Goal: Use online tool/utility: Utilize a website feature to perform a specific function

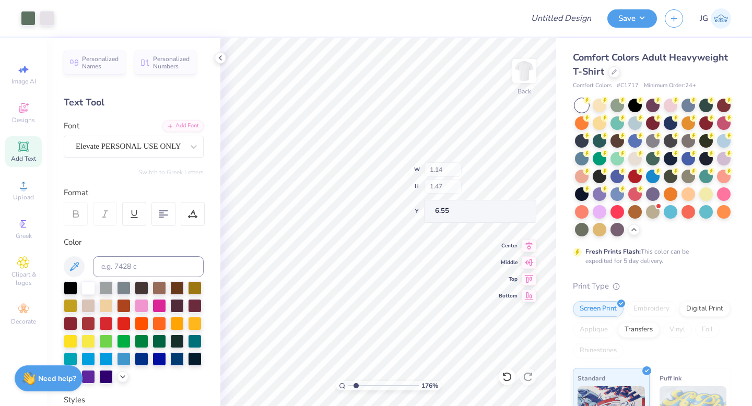
type input "1.14"
type input "1.47"
type input "6.55"
type input "6.27"
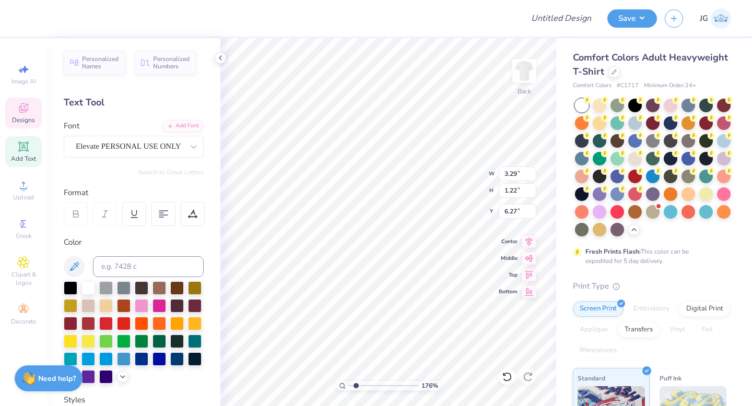
type textarea "& Illest"
type input "6.32"
drag, startPoint x: 356, startPoint y: 386, endPoint x: 367, endPoint y: 385, distance: 11.0
type input "3.29"
click at [367, 385] on input "range" at bounding box center [383, 385] width 70 height 9
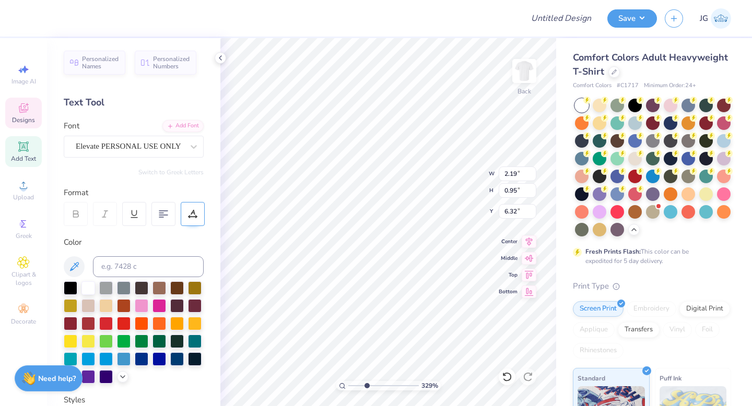
click at [195, 211] on icon at bounding box center [192, 213] width 9 height 9
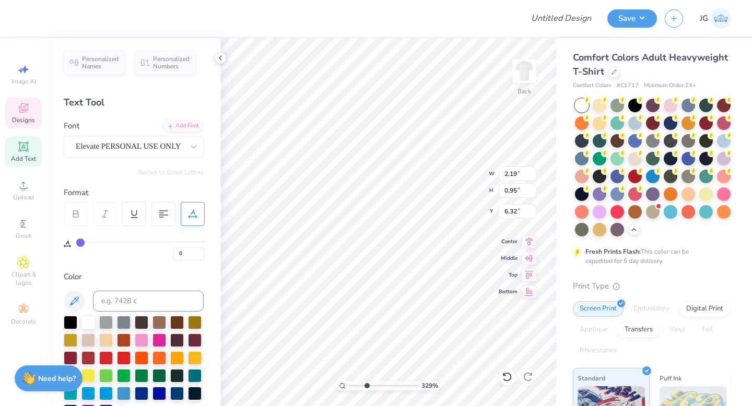
type input "1"
type input "2"
type input "3"
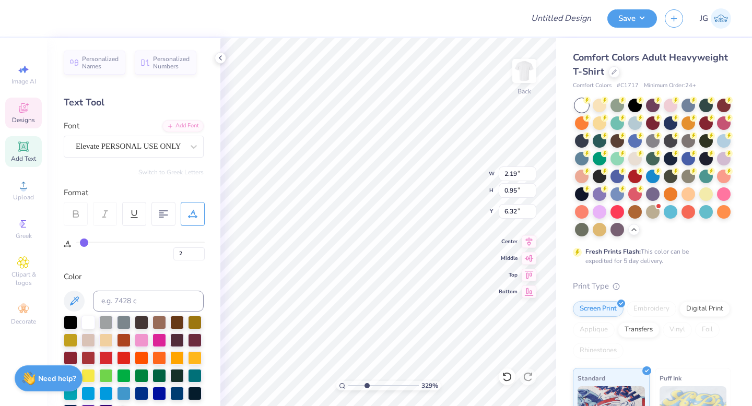
type input "3"
type input "5"
type input "7"
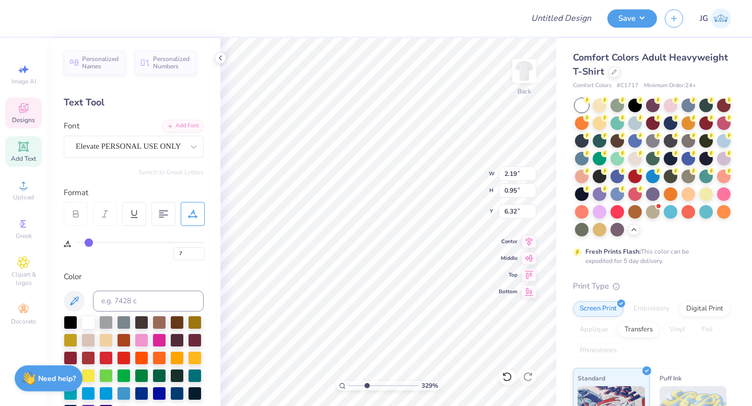
type input "11"
type input "16"
type input "26"
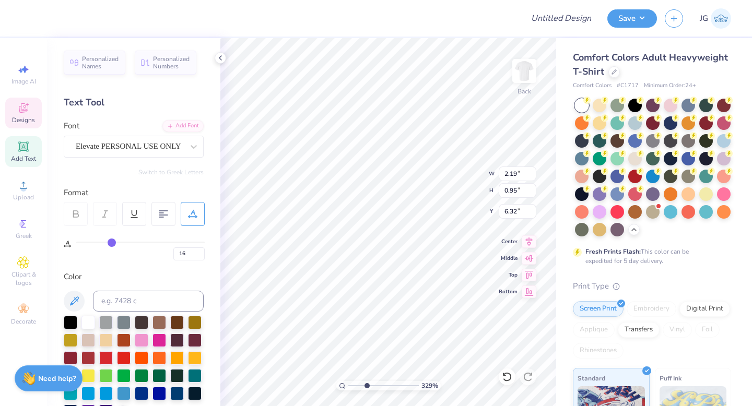
type input "26"
type input "29"
type input "32"
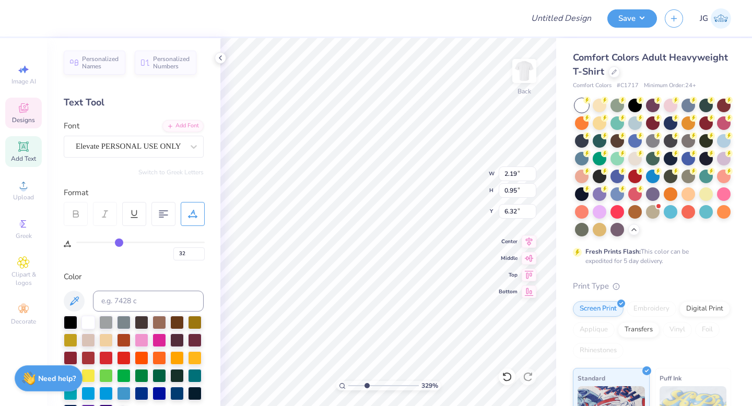
type input "34"
type input "35"
type input "34"
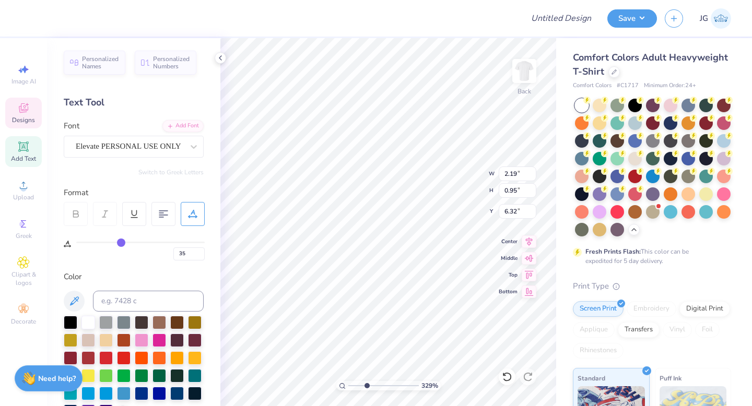
type input "34"
type input "33"
type input "31"
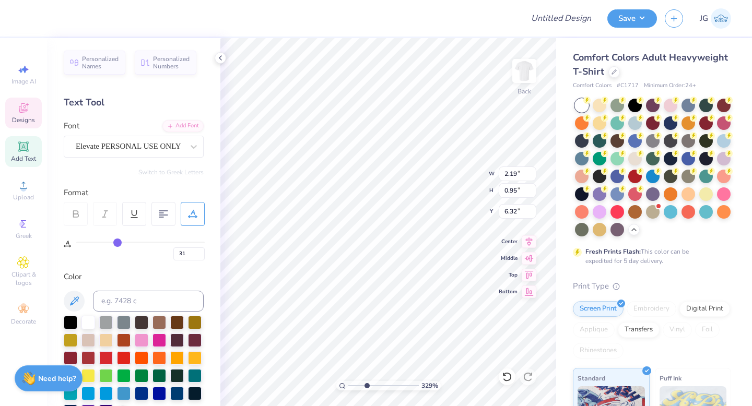
type input "29"
type input "26"
type input "23"
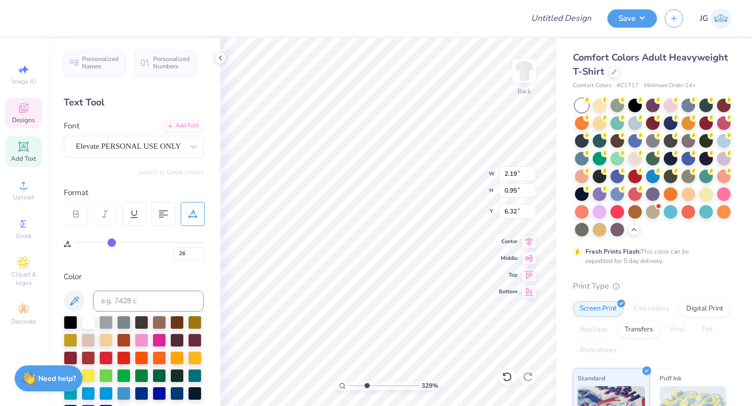
type input "23"
type input "20"
type input "17"
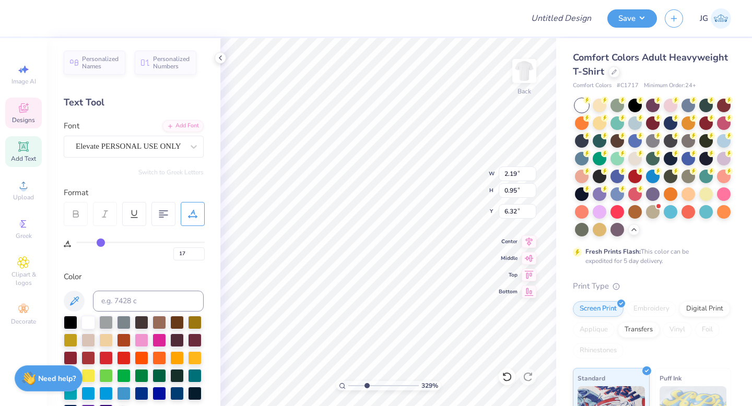
type input "14"
type input "12"
type input "11"
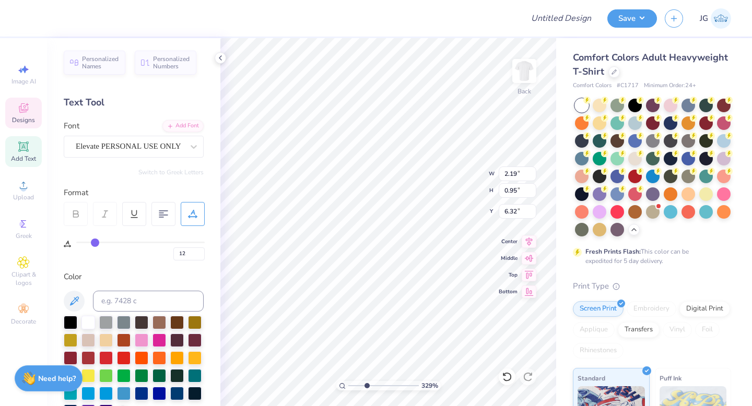
type input "11"
type input "10"
type input "9"
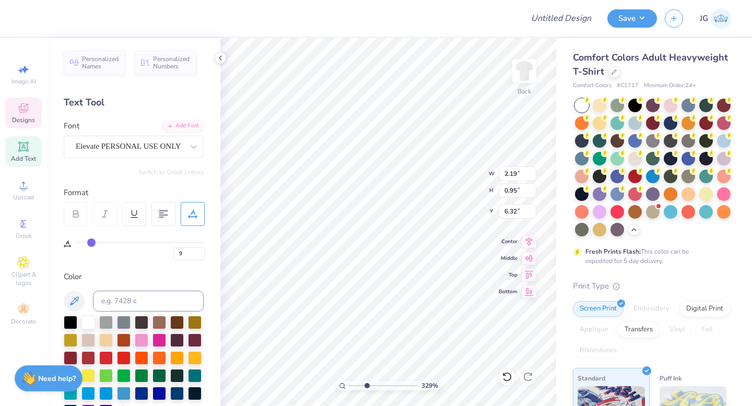
type input "8"
type input "7"
type input "6"
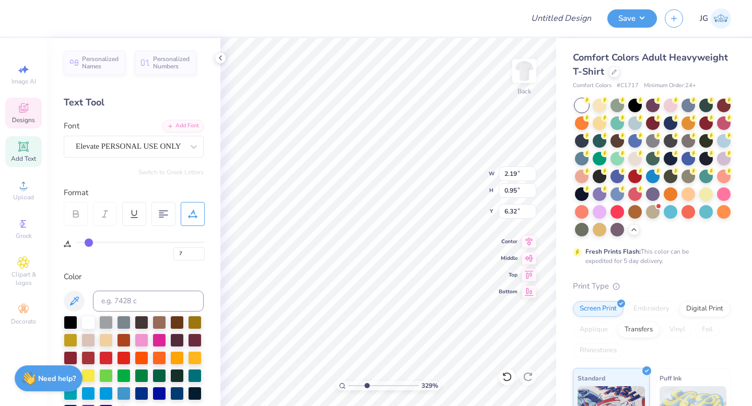
type input "6"
type input "5"
type input "2"
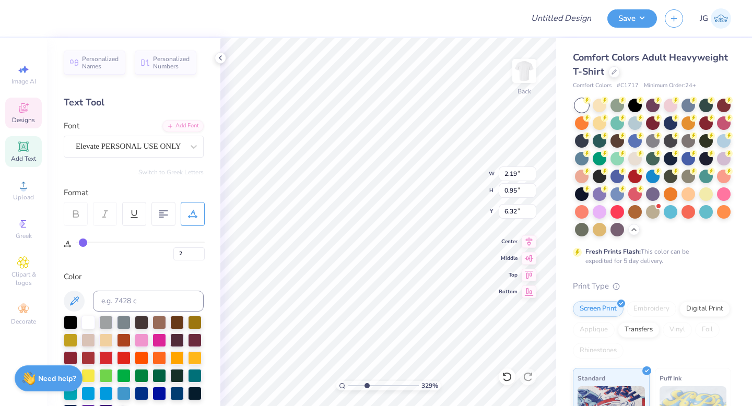
type input "0"
drag, startPoint x: 79, startPoint y: 239, endPoint x: 19, endPoint y: 303, distance: 87.6
click at [76, 243] on input "range" at bounding box center [140, 243] width 128 height 2
type input "9.03"
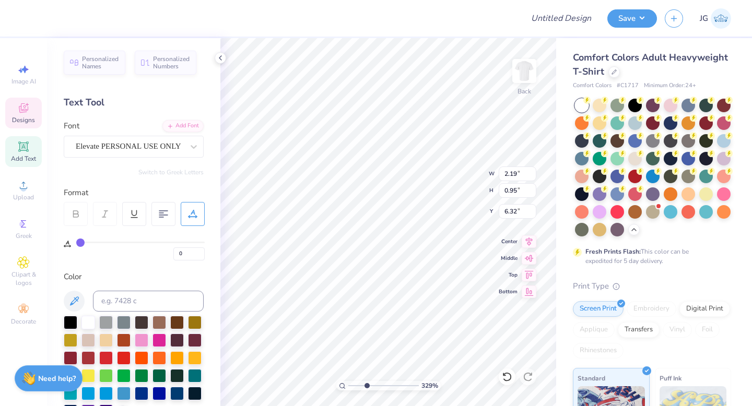
type input "6.94"
type input "3.31"
type input "1.69"
type input "0.74"
type input "6.41"
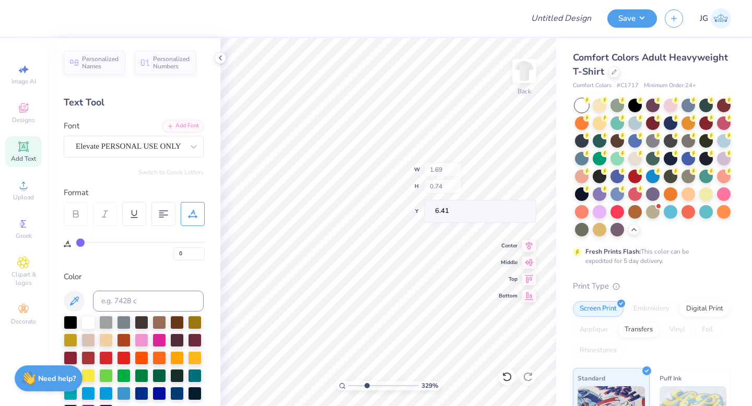
type input "6.28"
type input "1.97"
type input "0.86"
type input "6.15"
type input "3.12"
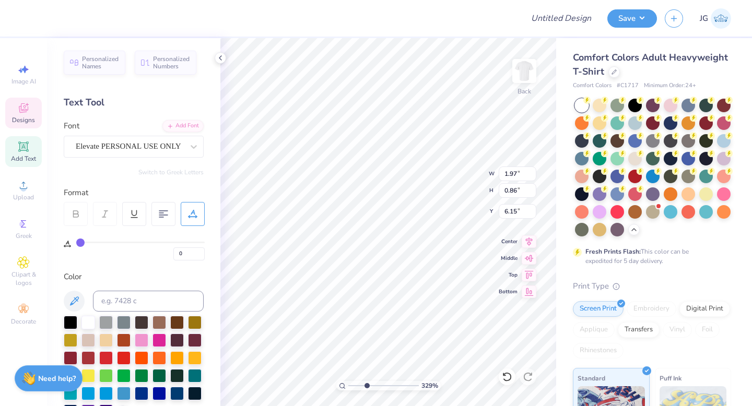
type input "1.12"
type input "5.29"
type input "1.97"
type input "0.86"
type input "6.15"
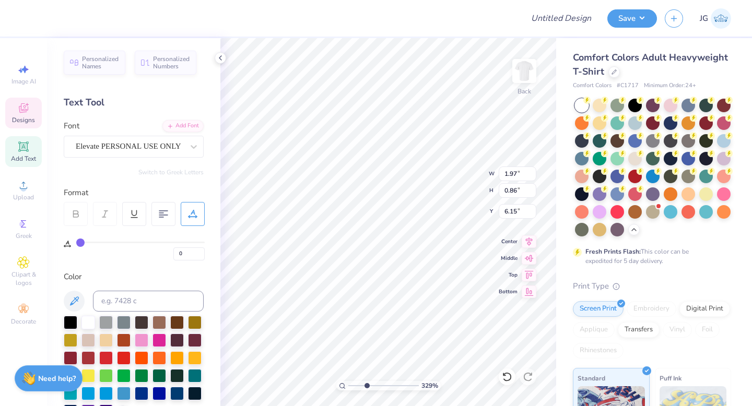
type input "2.02"
type input "0.71"
type input "6.23"
type input "6.31"
type input "3.12"
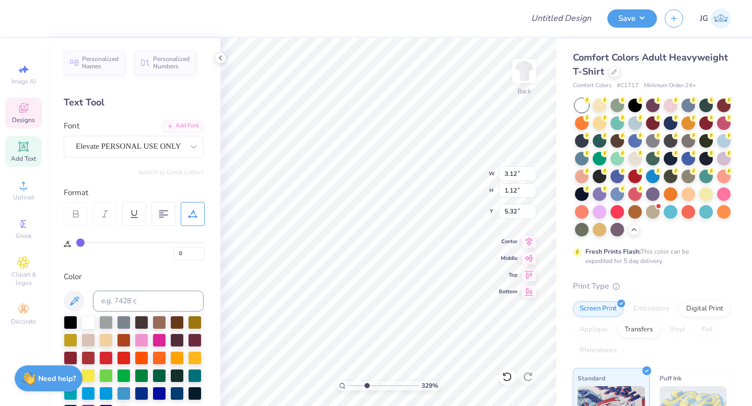
type input "1.12"
type input "5.32"
type textarea "Illsuionists,"
type input "5.32"
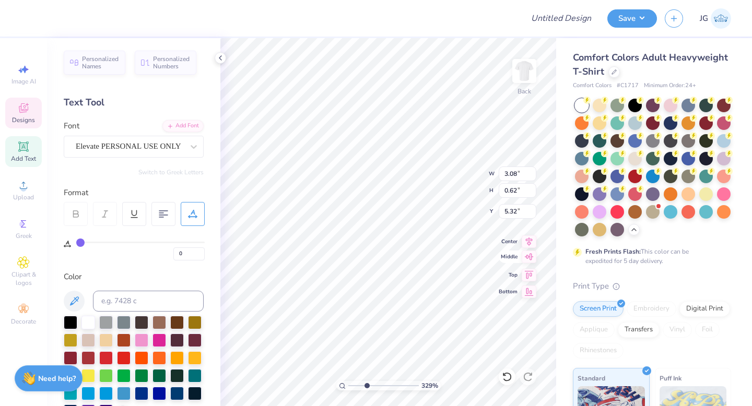
type input "3.08"
type input "0.62"
type input "5.55"
type input "1.14"
type input "5.88"
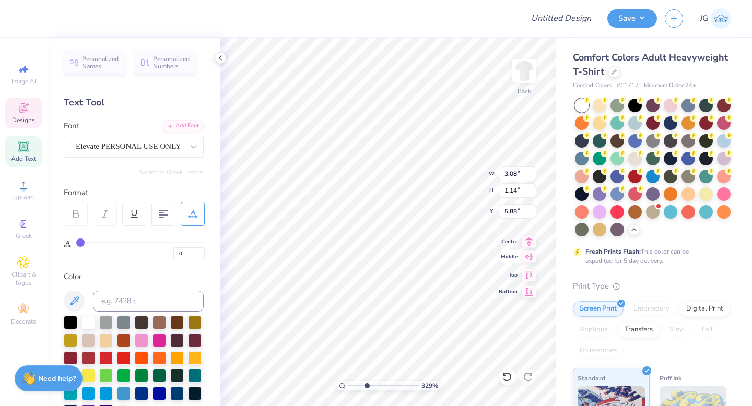
type input "3.21"
type input "0.69"
type input "6.08"
type input "2.02"
type input "0.71"
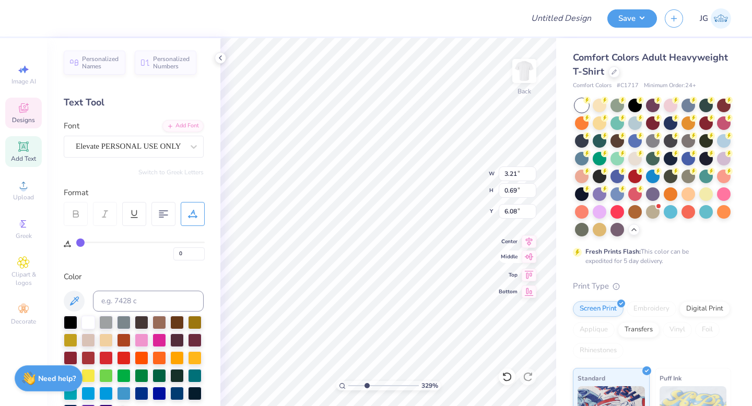
type input "6.31"
type input "0.43"
type input "4.56"
type input "2.02"
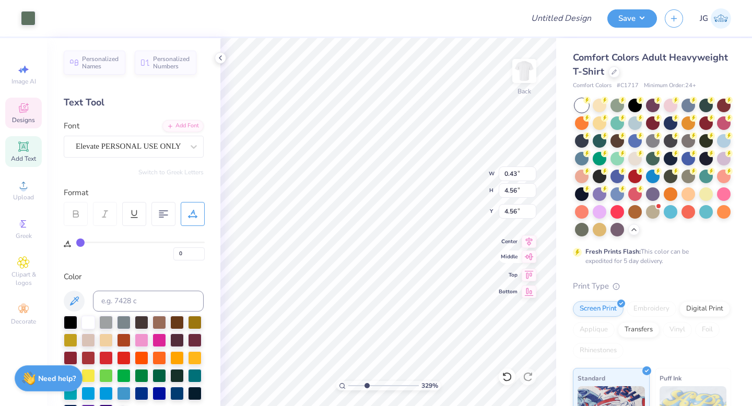
type input "0.71"
type input "6.31"
type input "2.08"
type input "0.49"
type input "6.42"
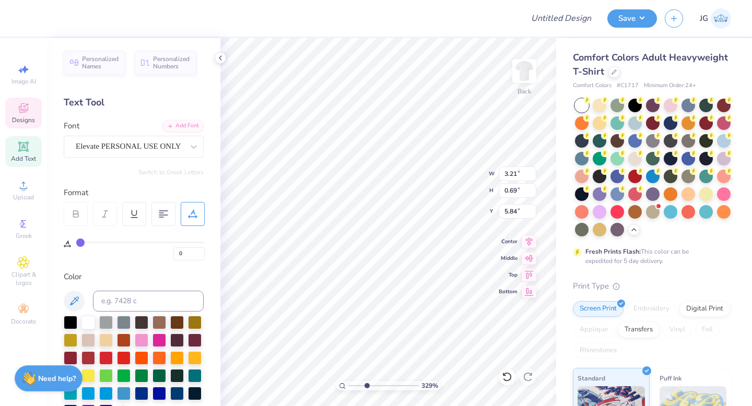
type input "3.21"
type input "0.69"
type input "5.84"
type input "9.64"
type input "7.63"
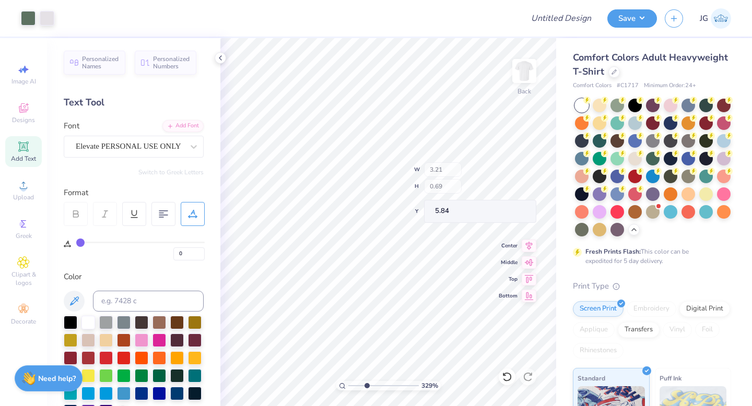
type input "3.00"
type input "1.91"
type input "0.50"
type input "7.25"
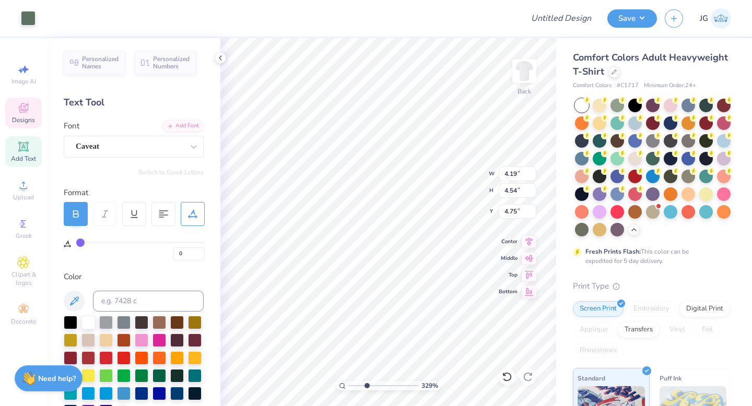
type input "4.19"
type input "4.54"
type input "4.75"
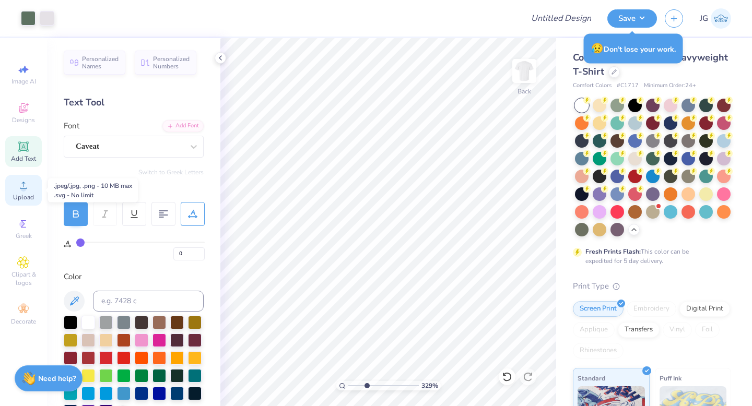
click at [14, 195] on span "Upload" at bounding box center [23, 197] width 21 height 8
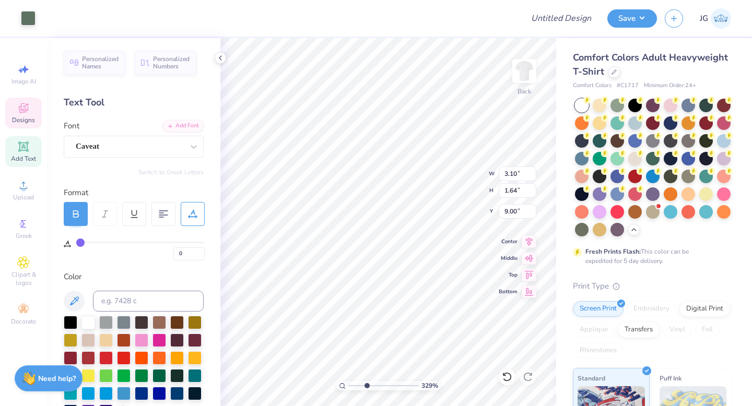
type input "8.99"
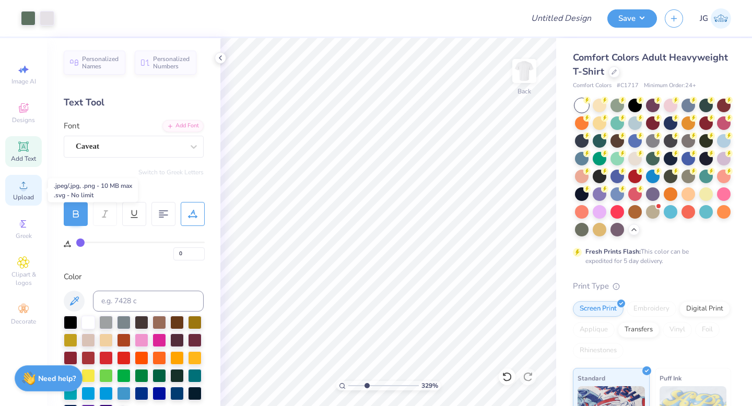
click at [21, 182] on icon at bounding box center [23, 185] width 13 height 13
click at [24, 192] on div "Upload" at bounding box center [23, 190] width 37 height 31
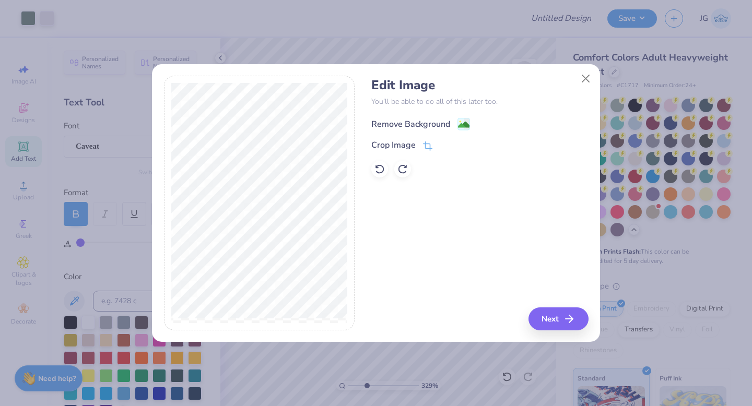
click at [463, 123] on image at bounding box center [463, 124] width 11 height 11
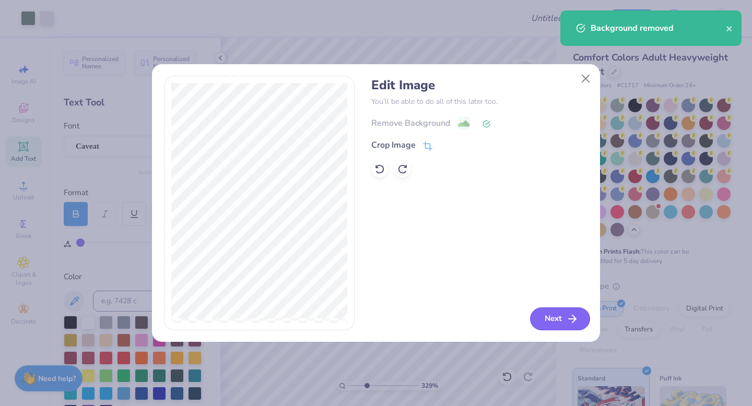
click at [550, 324] on button "Next" at bounding box center [560, 319] width 60 height 23
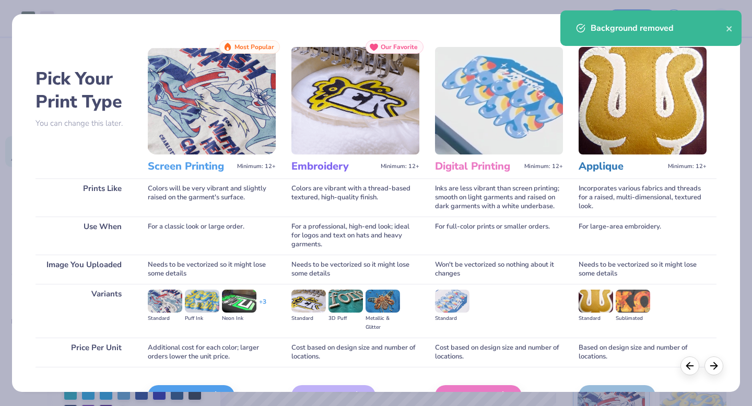
scroll to position [62, 0]
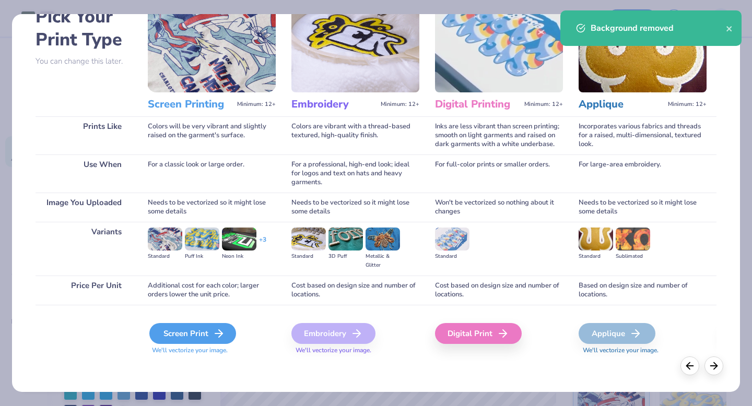
click at [184, 332] on div "Screen Print" at bounding box center [192, 333] width 87 height 21
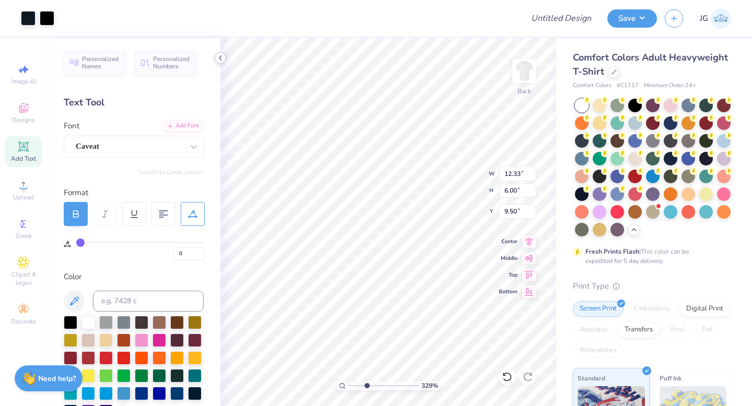
click at [220, 57] on polyline at bounding box center [220, 58] width 2 height 4
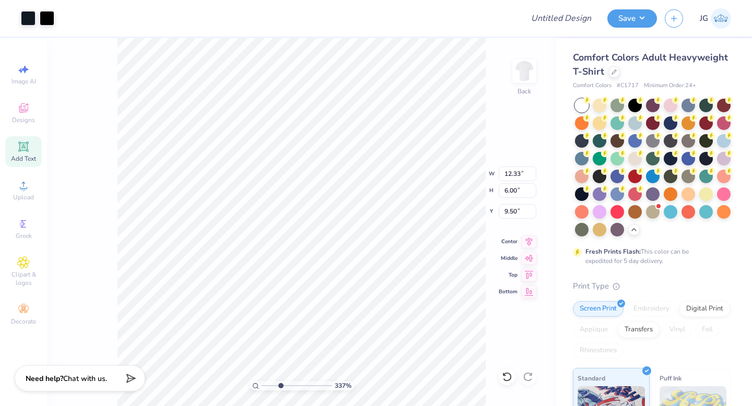
click at [280, 388] on input "range" at bounding box center [297, 385] width 70 height 9
type input "1.3"
drag, startPoint x: 281, startPoint y: 385, endPoint x: 264, endPoint y: 385, distance: 17.2
click at [265, 385] on input "range" at bounding box center [297, 385] width 70 height 9
type input "6.28"
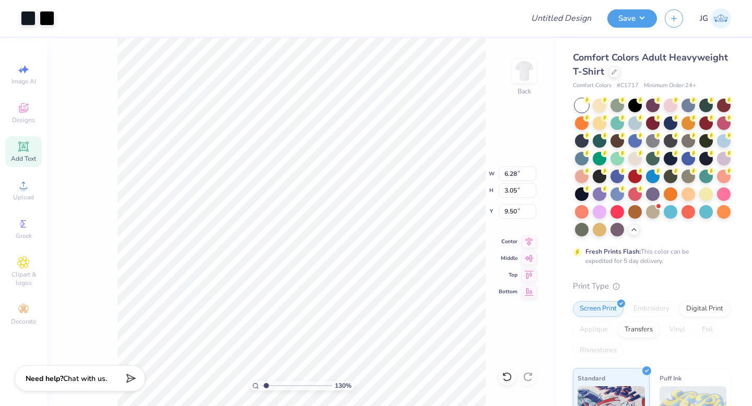
type input "3.05"
type input "7.00"
type input "4.37"
type input "2.13"
click at [46, 18] on div at bounding box center [47, 17] width 15 height 15
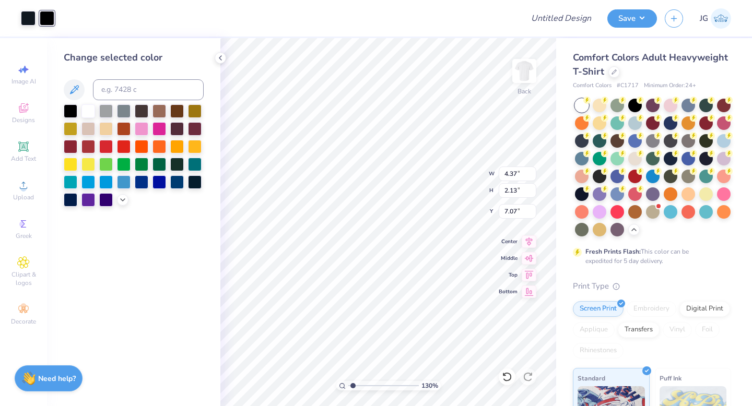
type input "7.07"
click at [71, 110] on div at bounding box center [71, 110] width 14 height 14
click at [31, 13] on div at bounding box center [28, 17] width 15 height 15
click at [73, 111] on div at bounding box center [71, 110] width 14 height 14
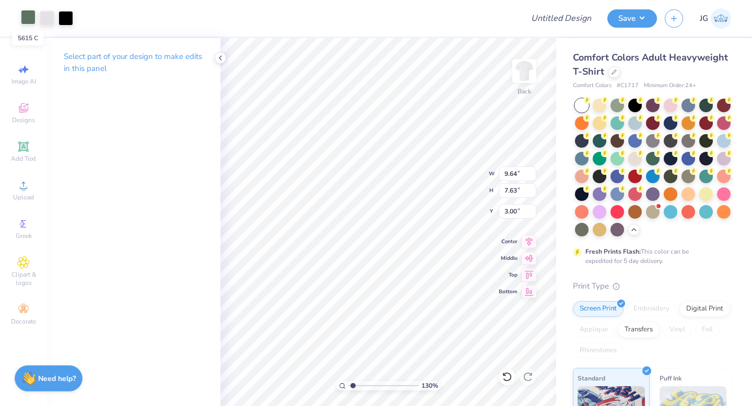
click at [24, 20] on div at bounding box center [28, 17] width 15 height 15
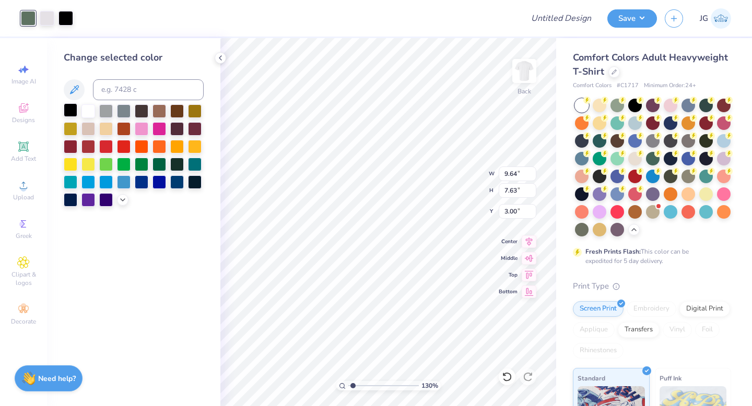
click at [70, 110] on div at bounding box center [71, 110] width 14 height 14
click at [46, 19] on div at bounding box center [47, 17] width 15 height 15
click at [68, 111] on div at bounding box center [71, 110] width 14 height 14
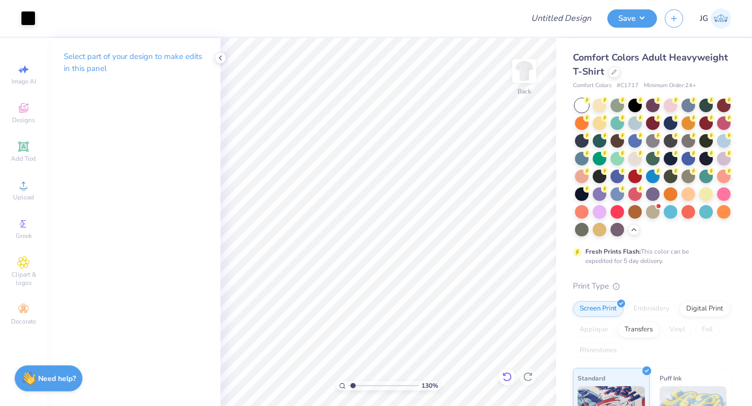
click at [509, 376] on icon at bounding box center [507, 377] width 10 height 10
click at [46, 17] on div at bounding box center [47, 17] width 15 height 15
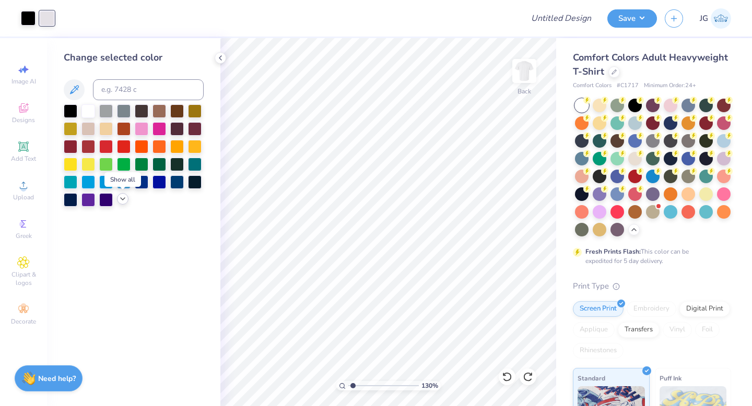
click at [119, 198] on icon at bounding box center [123, 199] width 8 height 8
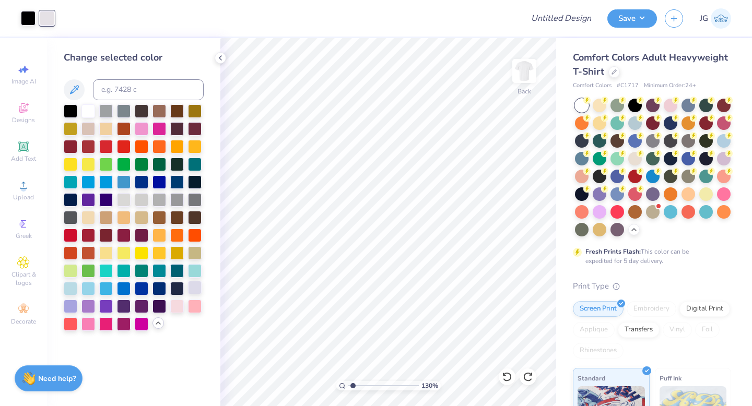
click at [190, 289] on div at bounding box center [195, 288] width 14 height 14
click at [198, 288] on div at bounding box center [195, 288] width 14 height 14
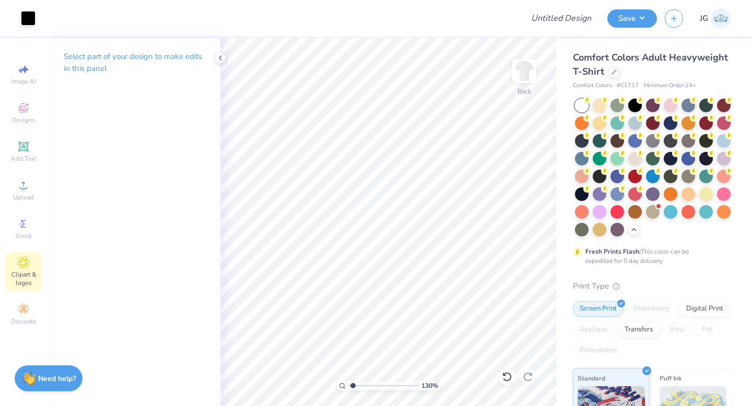
click at [25, 264] on icon at bounding box center [23, 262] width 5 height 5
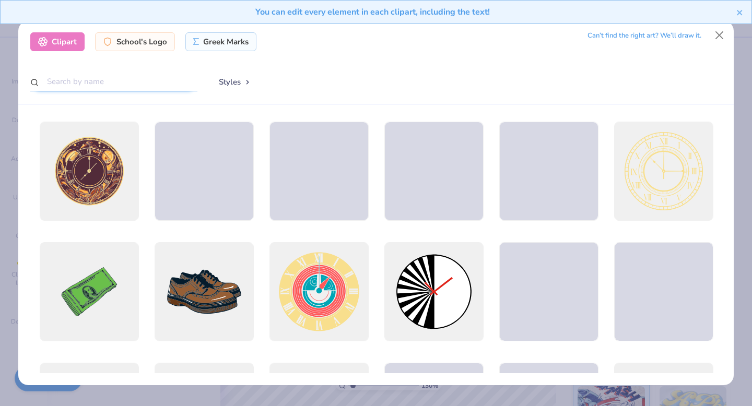
click at [96, 79] on input "text" at bounding box center [113, 81] width 167 height 19
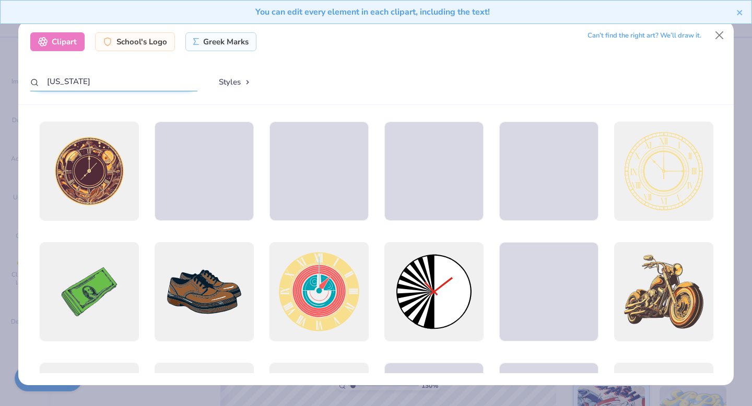
type input "[US_STATE]"
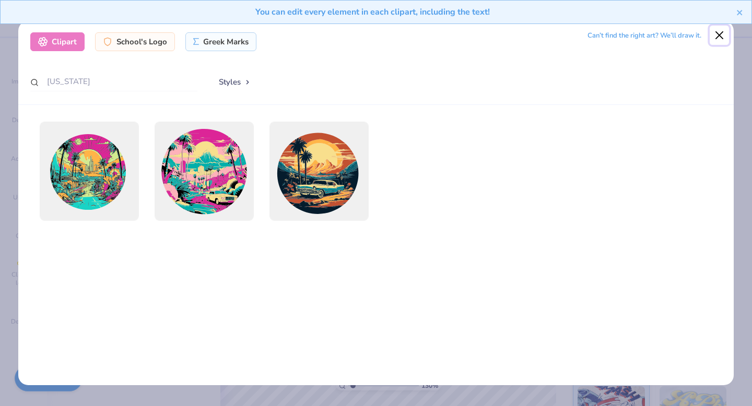
click at [717, 34] on button "Close" at bounding box center [720, 36] width 20 height 20
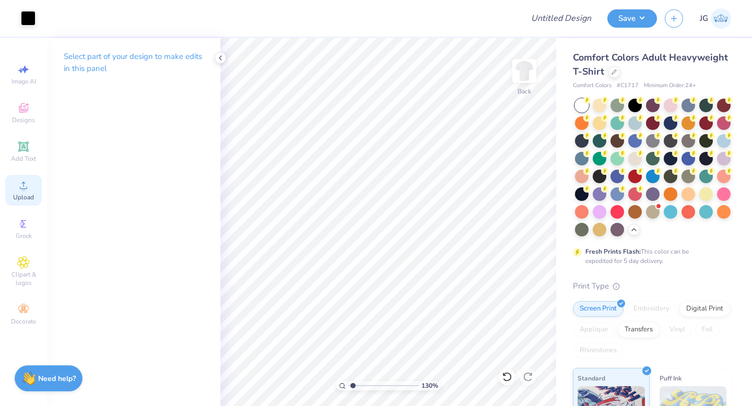
click at [25, 182] on icon at bounding box center [23, 185] width 13 height 13
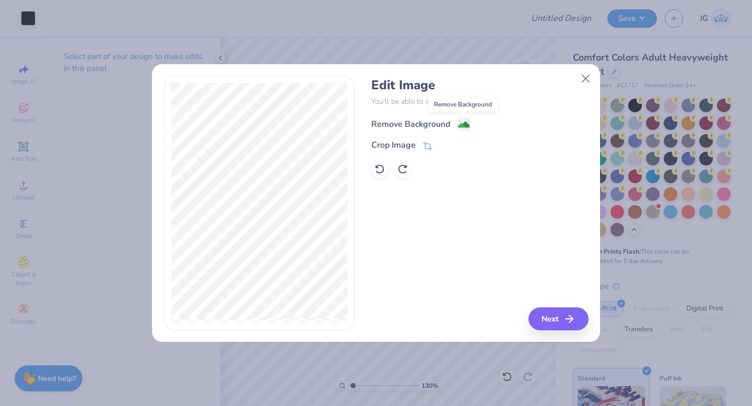
click at [463, 124] on image at bounding box center [463, 124] width 11 height 11
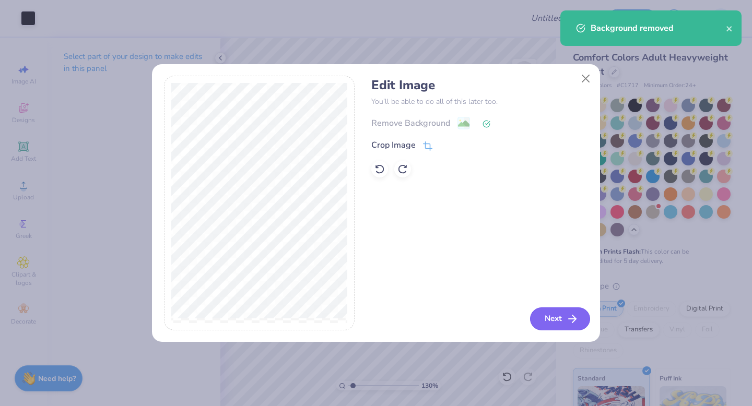
click at [558, 325] on button "Next" at bounding box center [560, 319] width 60 height 23
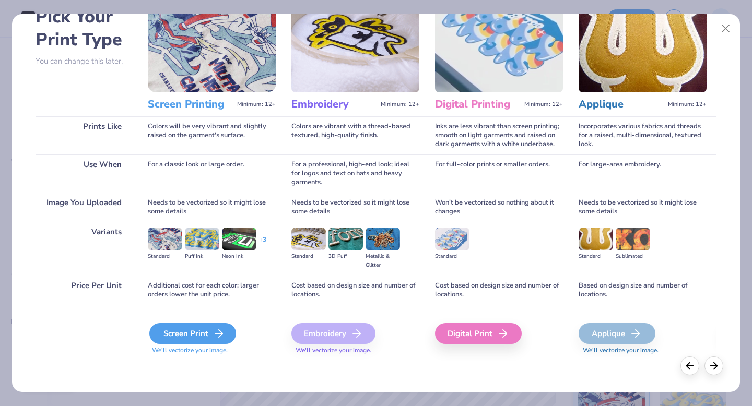
click at [203, 328] on div "Screen Print" at bounding box center [192, 333] width 87 height 21
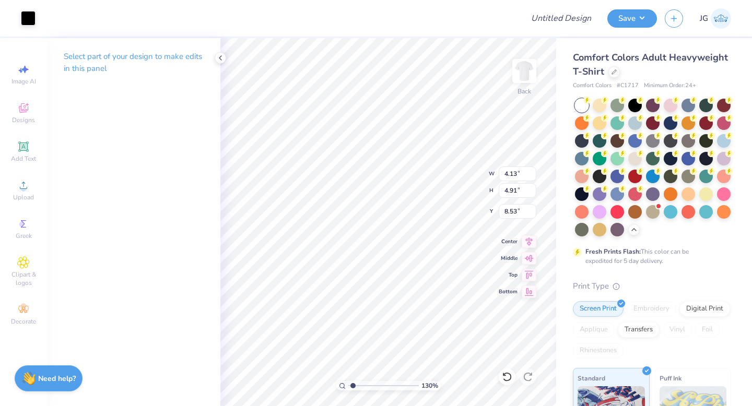
type input "4.13"
type input "4.91"
type input "8.53"
type input "3.24"
type input "3.85"
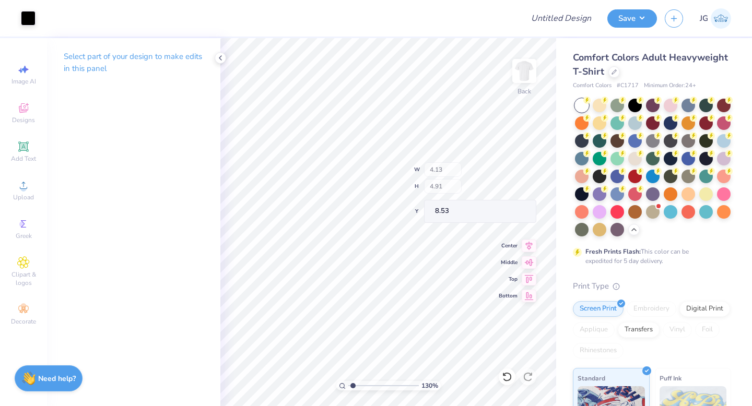
type input "9.59"
type input "4.37"
type input "2.13"
type input "7.46"
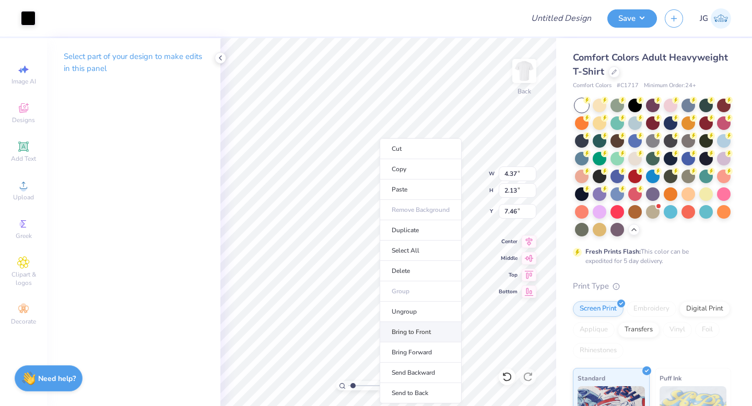
click at [409, 334] on li "Bring to Front" at bounding box center [421, 332] width 82 height 20
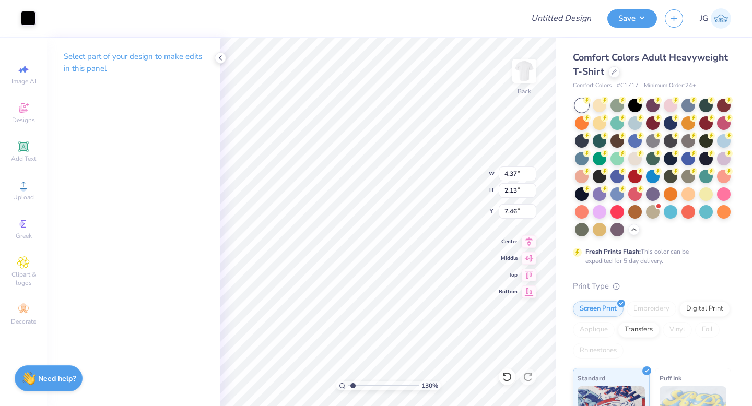
type input "3.24"
type input "3.85"
type input "4.85"
type input "2.35"
type input "2.79"
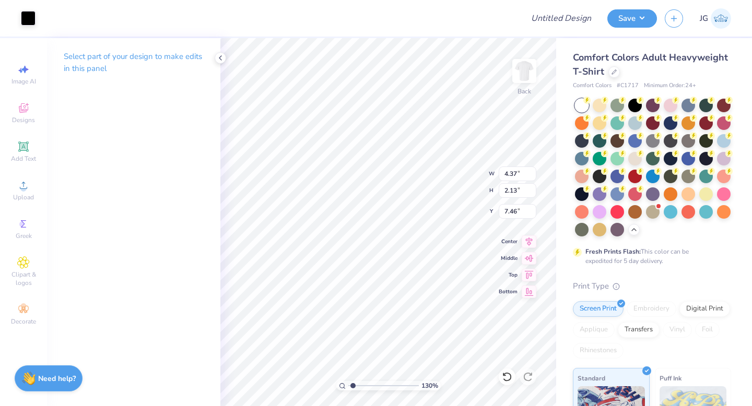
click at [196, 193] on div "Select part of your design to make edits in this panel" at bounding box center [133, 222] width 173 height 368
type input "3.94"
type input "1.92"
drag, startPoint x: 351, startPoint y: 383, endPoint x: 368, endPoint y: 382, distance: 16.7
click at [370, 383] on input "range" at bounding box center [383, 385] width 70 height 9
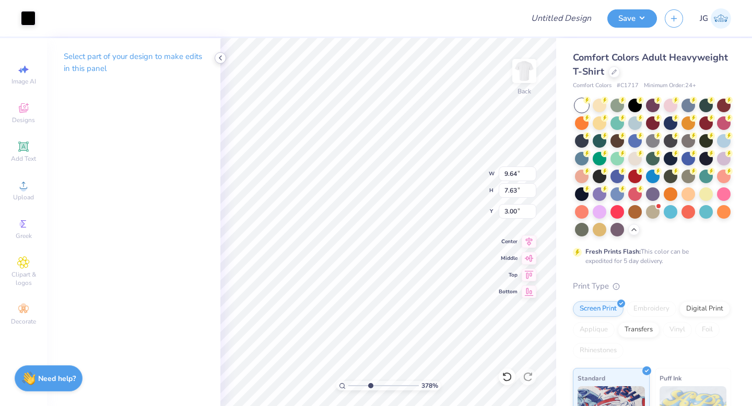
click at [220, 57] on polyline at bounding box center [220, 58] width 2 height 4
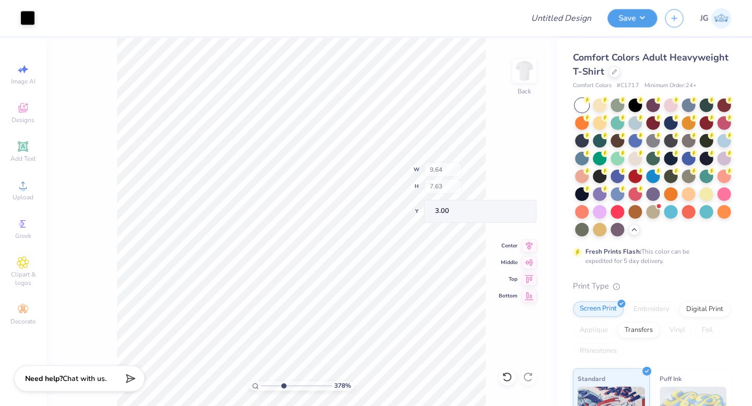
scroll to position [0, 0]
click at [523, 357] on div "378 % Back W 9.64 9.64 " H 7.63 7.63 " Y 3.00 3.00 " Center Middle Top Bottom" at bounding box center [301, 222] width 509 height 368
drag, startPoint x: 284, startPoint y: 387, endPoint x: 272, endPoint y: 387, distance: 11.5
type input "2.22"
click at [272, 387] on input "range" at bounding box center [297, 385] width 70 height 9
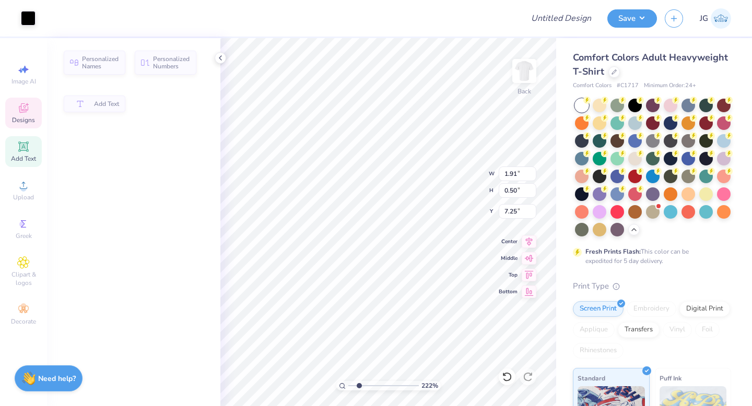
type input "7.21"
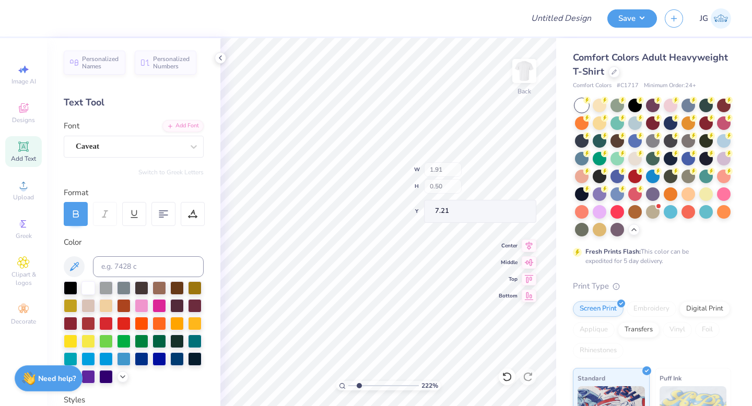
type input "1.69"
type input "0.44"
type input "7.25"
type input "9.64"
type input "7.63"
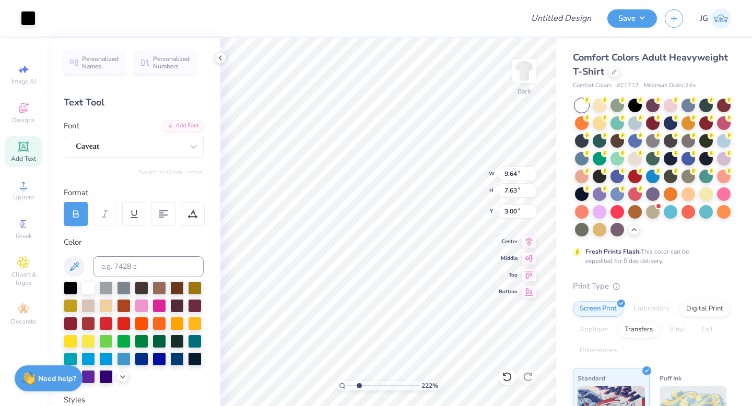
type input "3.00"
type input "0.60"
type input "0.31"
type input "8.09"
type input "1.69"
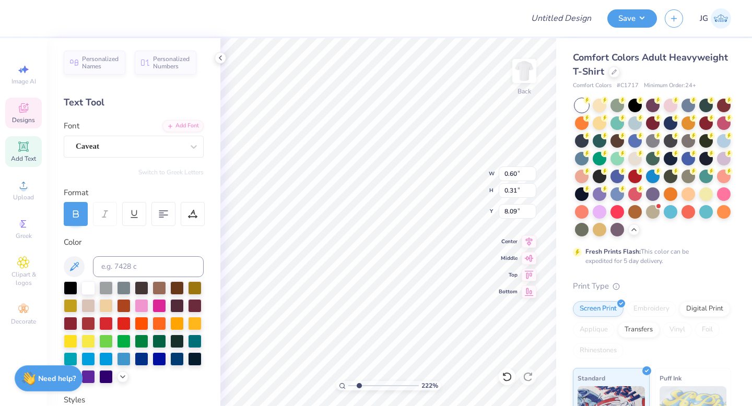
type input "0.44"
type input "7.24"
click at [446, 188] on div "222 % Back W 1.26 1.26 " H 0.45 0.45 " Y 7.64 7.64 " Center Middle Top Bottom" at bounding box center [388, 222] width 336 height 368
click at [445, 190] on div "222 % Back W 1.26 1.26 " H 0.45 0.45 " Y 7.64 7.64 " Center Middle Top Bottom" at bounding box center [388, 222] width 336 height 368
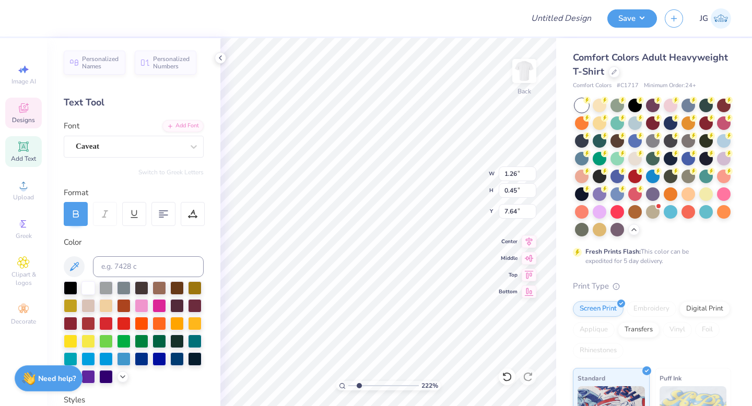
type textarea "[GEOGRAPHIC_DATA],"
type input "7.64"
click at [504, 375] on icon at bounding box center [504, 374] width 2 height 2
click at [505, 376] on icon at bounding box center [507, 377] width 10 height 10
click at [507, 379] on icon at bounding box center [507, 377] width 10 height 10
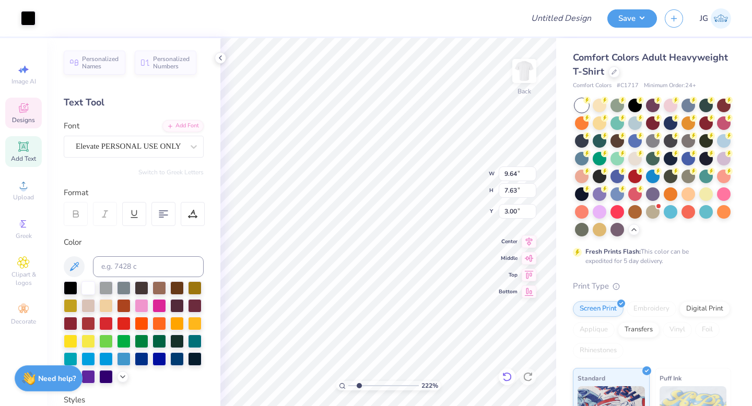
type input "9.64"
type input "7.63"
type input "3.00"
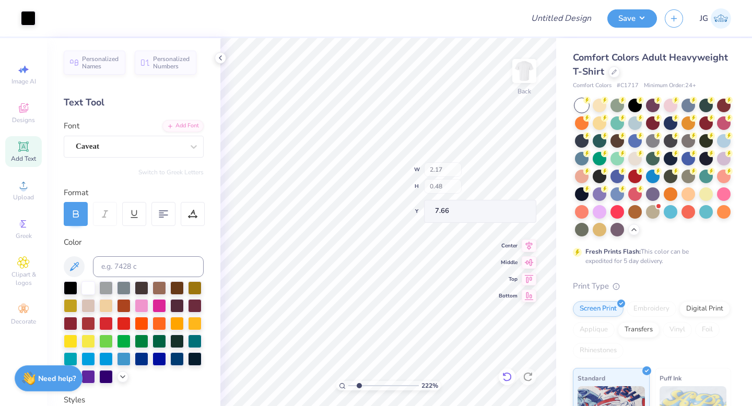
type input "7.66"
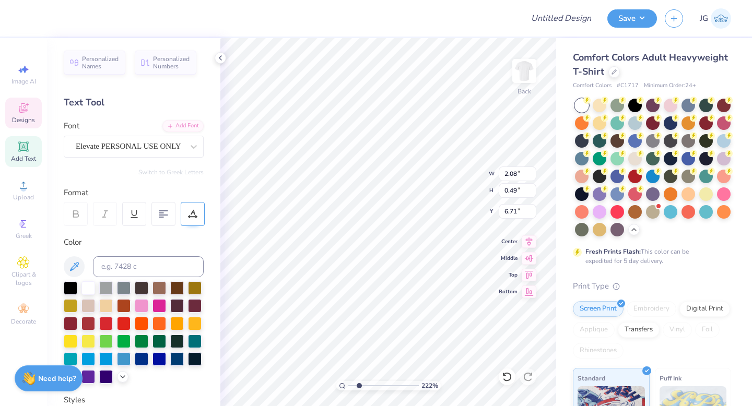
type input "6.71"
click at [192, 216] on icon at bounding box center [192, 213] width 9 height 9
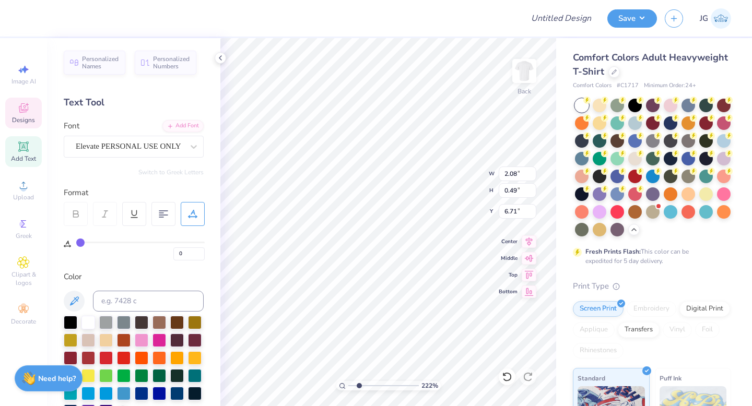
type input "4"
click at [86, 243] on input "range" at bounding box center [140, 243] width 128 height 2
type input "17"
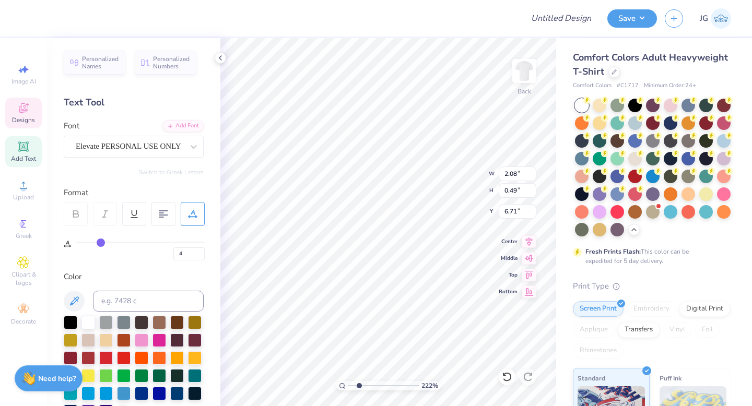
click at [99, 243] on input "range" at bounding box center [140, 243] width 128 height 2
type input "17"
type input "2.64"
type input "0.53"
type input "6.69"
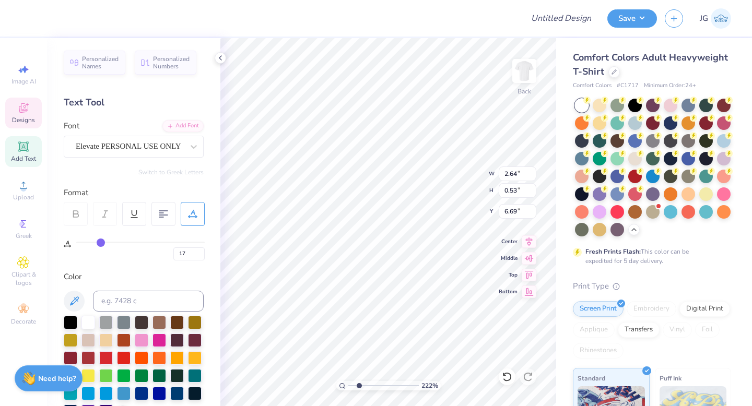
type input "18"
type input "17"
type input "15"
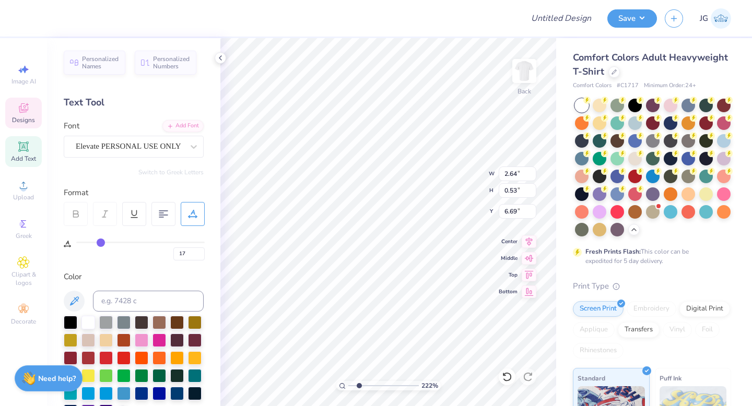
type input "15"
type input "14"
type input "13"
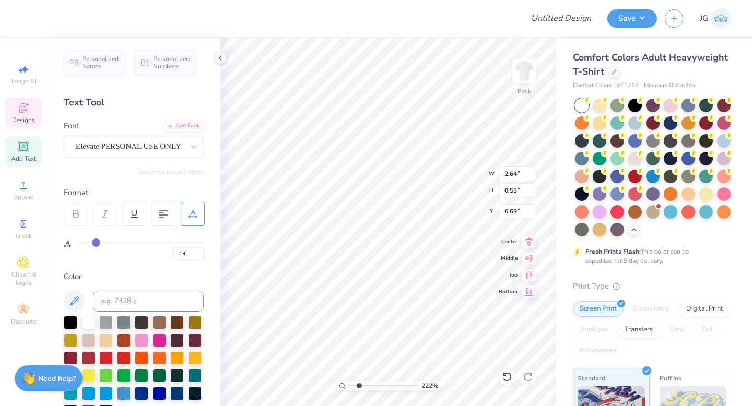
type input "11"
type input "9"
type input "8"
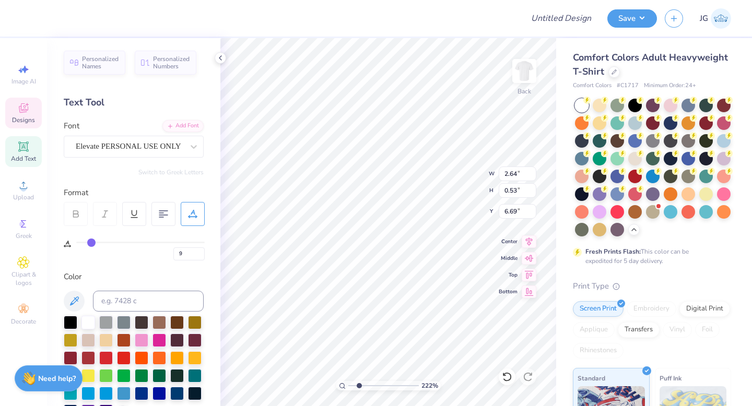
type input "8"
type input "6"
type input "5"
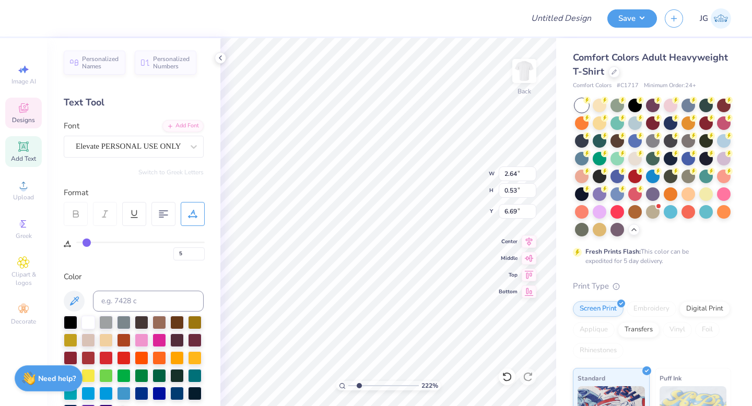
type input "4"
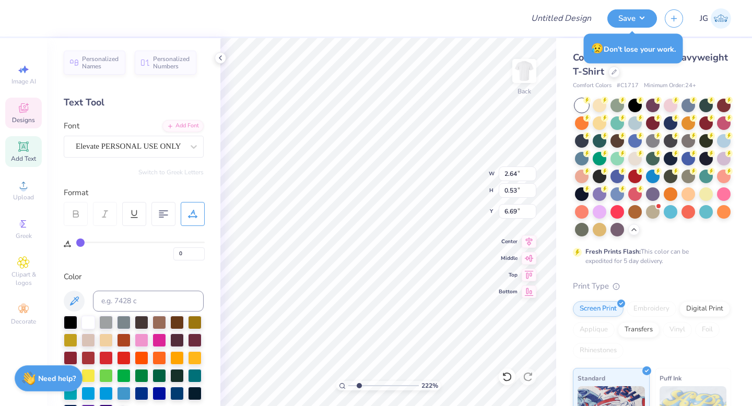
drag, startPoint x: 102, startPoint y: 243, endPoint x: 68, endPoint y: 239, distance: 34.2
click at [76, 242] on input "range" at bounding box center [140, 243] width 128 height 2
click at [363, 384] on input "range" at bounding box center [383, 385] width 70 height 9
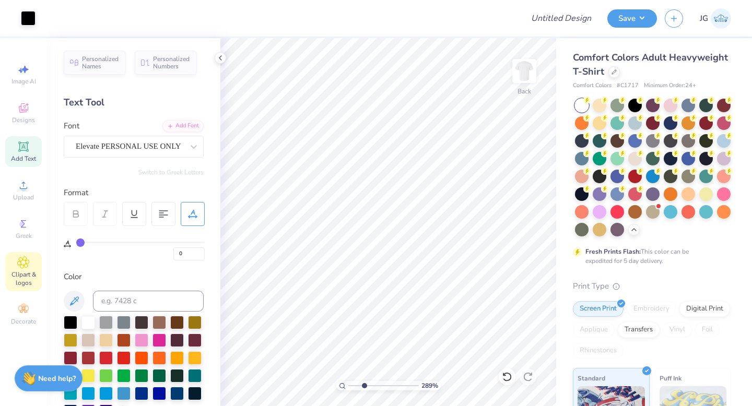
click at [24, 266] on icon at bounding box center [23, 262] width 11 height 11
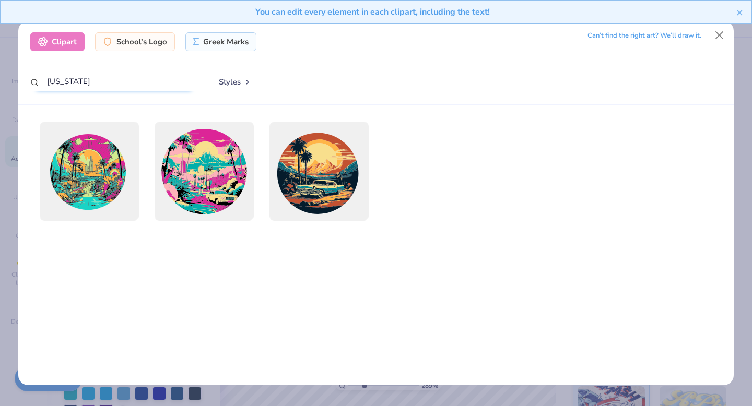
click at [150, 85] on input "[US_STATE]" at bounding box center [113, 81] width 167 height 19
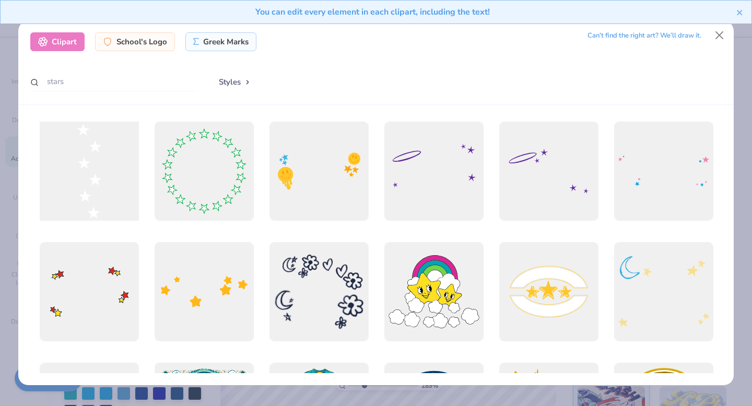
click at [74, 188] on div at bounding box center [88, 171] width 109 height 109
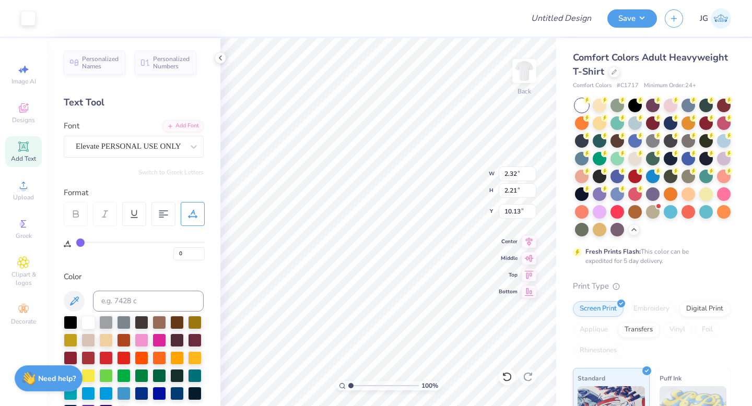
drag, startPoint x: 364, startPoint y: 384, endPoint x: 335, endPoint y: 384, distance: 28.7
click at [348, 384] on input "range" at bounding box center [383, 385] width 70 height 9
click at [506, 382] on div at bounding box center [507, 377] width 17 height 17
click at [361, 385] on input "range" at bounding box center [383, 385] width 70 height 9
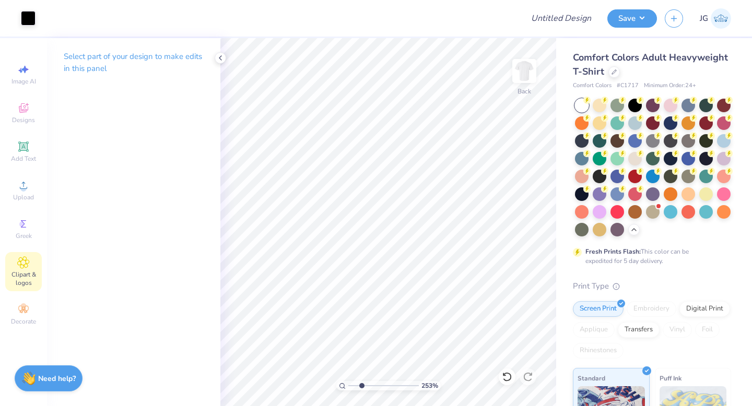
click at [11, 260] on div "Clipart & logos" at bounding box center [23, 271] width 37 height 39
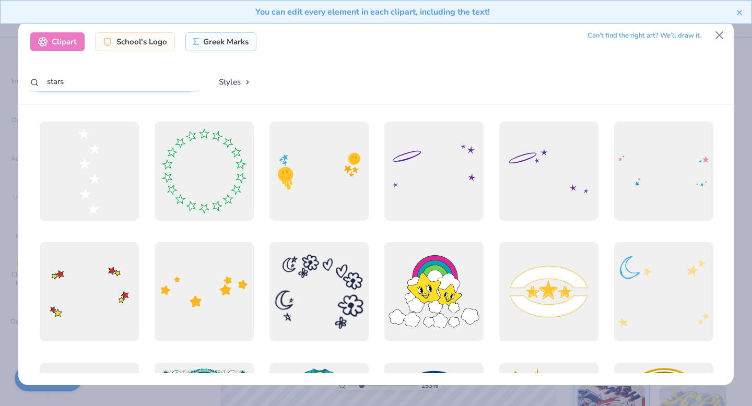
click at [97, 88] on input "stars" at bounding box center [113, 81] width 167 height 19
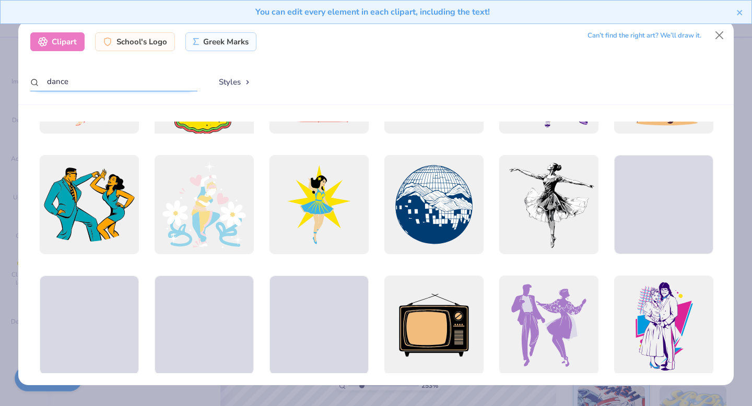
scroll to position [462, 0]
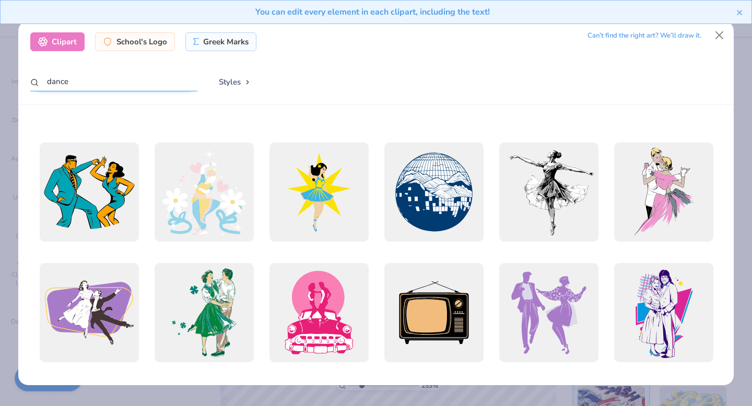
click at [132, 77] on input "dance" at bounding box center [113, 81] width 167 height 19
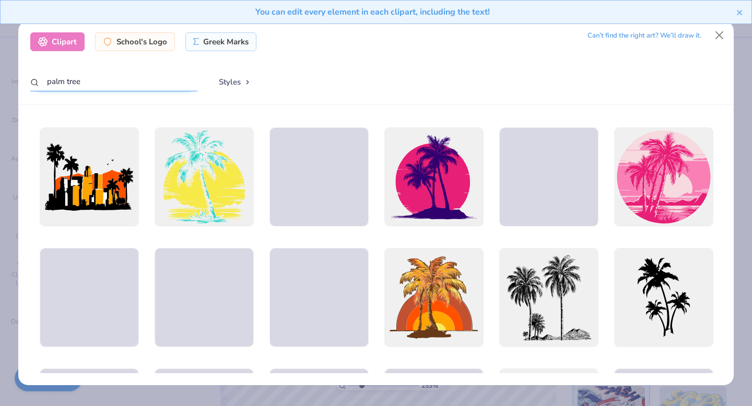
scroll to position [474, 0]
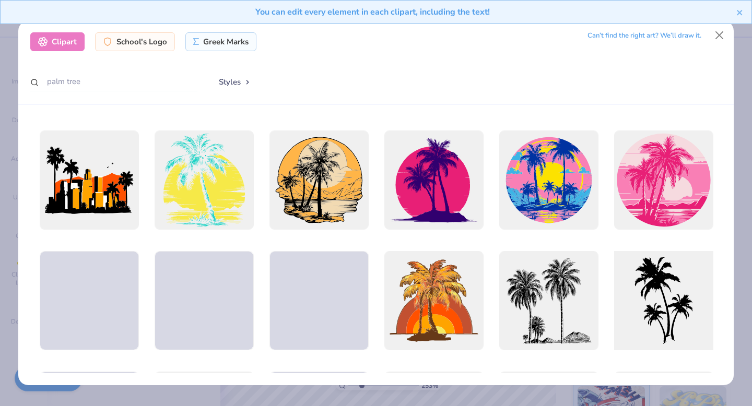
click at [646, 300] on div at bounding box center [663, 300] width 109 height 109
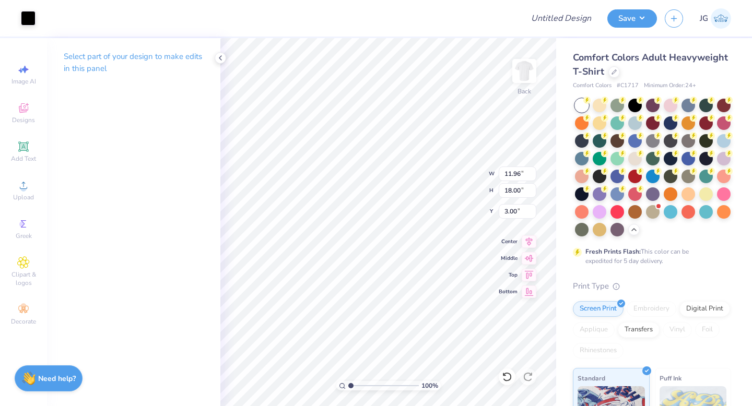
drag, startPoint x: 361, startPoint y: 385, endPoint x: 326, endPoint y: 376, distance: 36.2
click at [348, 381] on input "range" at bounding box center [383, 385] width 70 height 9
drag, startPoint x: 351, startPoint y: 385, endPoint x: 367, endPoint y: 385, distance: 15.7
click at [367, 385] on input "range" at bounding box center [383, 385] width 70 height 9
click at [26, 265] on icon at bounding box center [23, 262] width 12 height 13
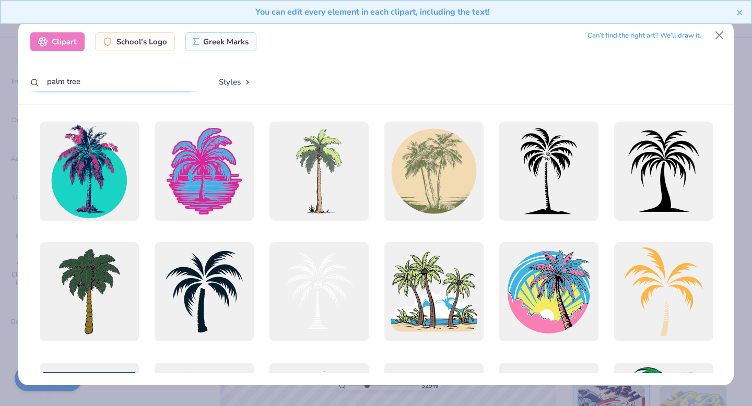
click at [124, 86] on input "palm tree" at bounding box center [113, 81] width 167 height 19
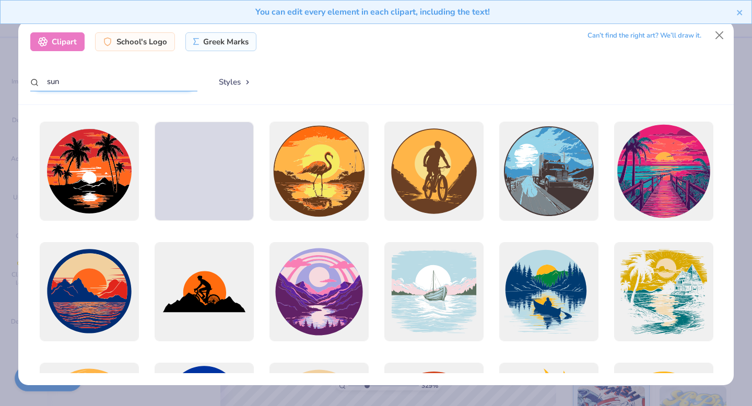
click at [152, 85] on input "sun" at bounding box center [113, 81] width 167 height 19
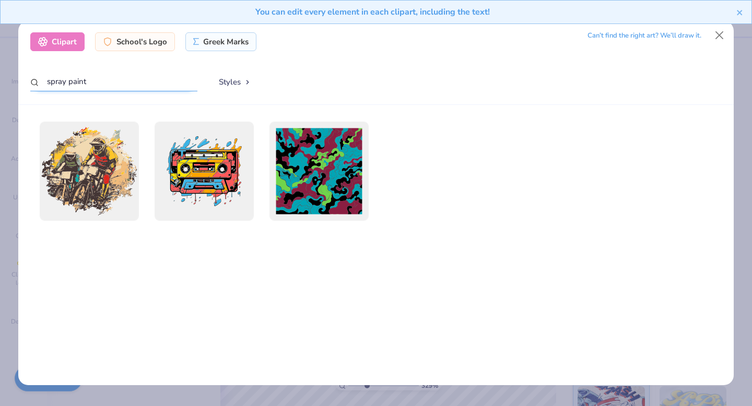
click at [152, 86] on input "spray paint" at bounding box center [113, 81] width 167 height 19
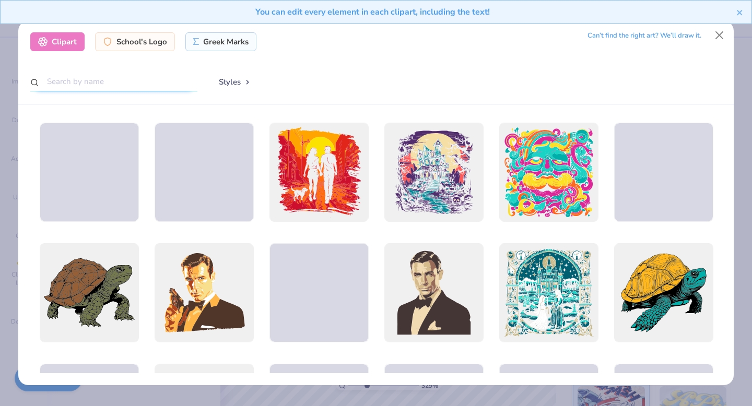
scroll to position [598, 0]
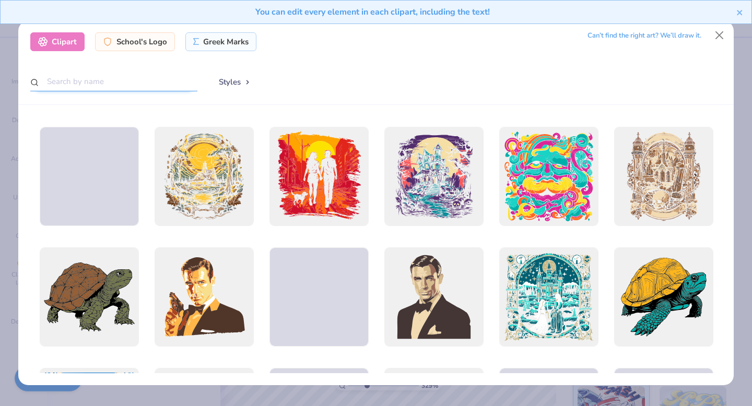
click at [126, 86] on input "text" at bounding box center [113, 81] width 167 height 19
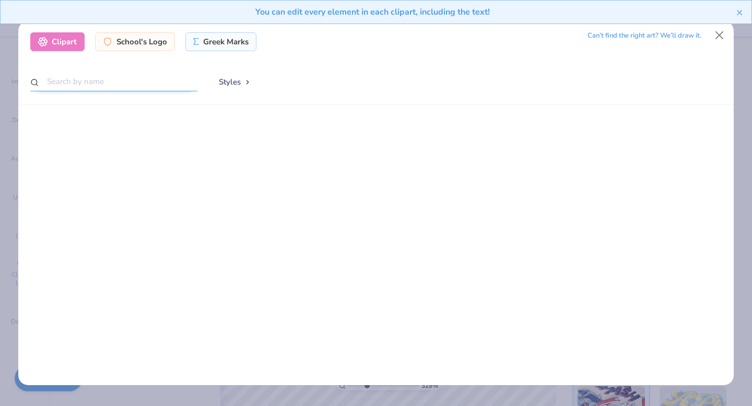
scroll to position [0, 0]
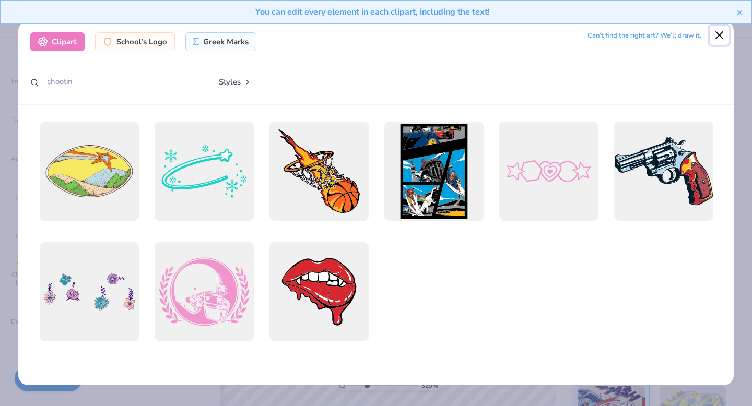
click at [717, 36] on button "Close" at bounding box center [720, 36] width 20 height 20
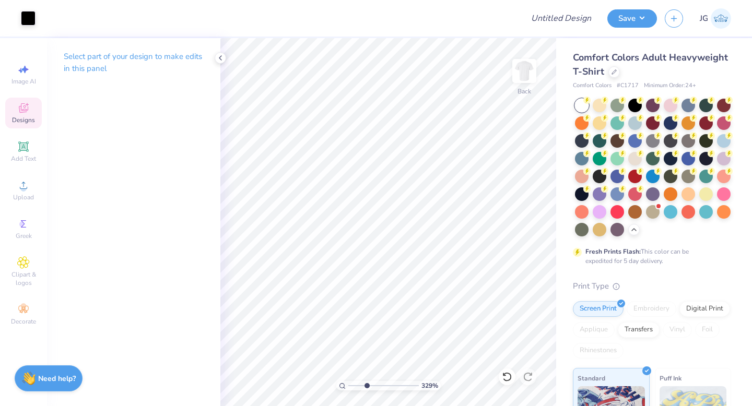
click at [27, 120] on span "Designs" at bounding box center [23, 120] width 23 height 8
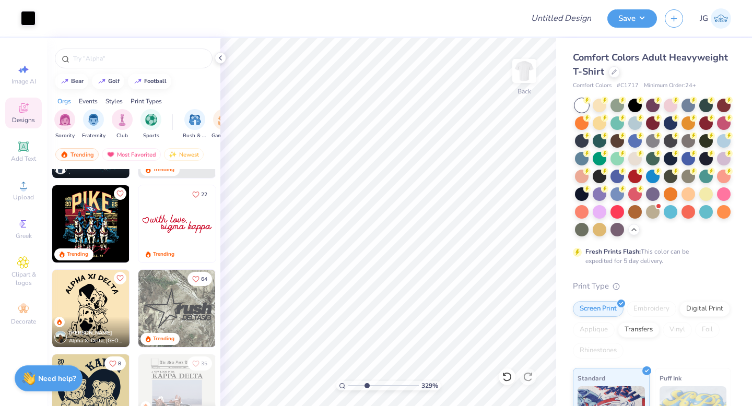
scroll to position [1689, 0]
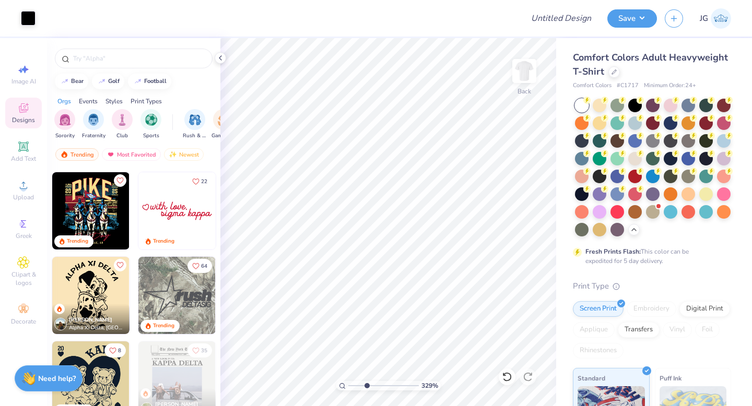
click at [164, 294] on img at bounding box center [176, 295] width 77 height 77
drag, startPoint x: 365, startPoint y: 384, endPoint x: 348, endPoint y: 384, distance: 16.7
click at [348, 384] on input "range" at bounding box center [383, 385] width 70 height 9
drag, startPoint x: 350, startPoint y: 386, endPoint x: 373, endPoint y: 386, distance: 22.5
click at [373, 386] on input "range" at bounding box center [383, 385] width 70 height 9
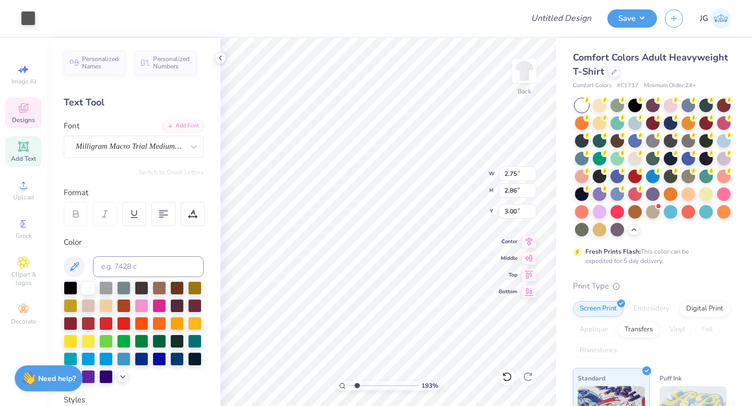
drag, startPoint x: 372, startPoint y: 385, endPoint x: 357, endPoint y: 384, distance: 15.2
click at [357, 384] on input "range" at bounding box center [383, 385] width 70 height 9
click at [505, 376] on icon at bounding box center [507, 377] width 10 height 10
drag, startPoint x: 355, startPoint y: 385, endPoint x: 376, endPoint y: 384, distance: 20.9
click at [379, 385] on input "range" at bounding box center [383, 385] width 70 height 9
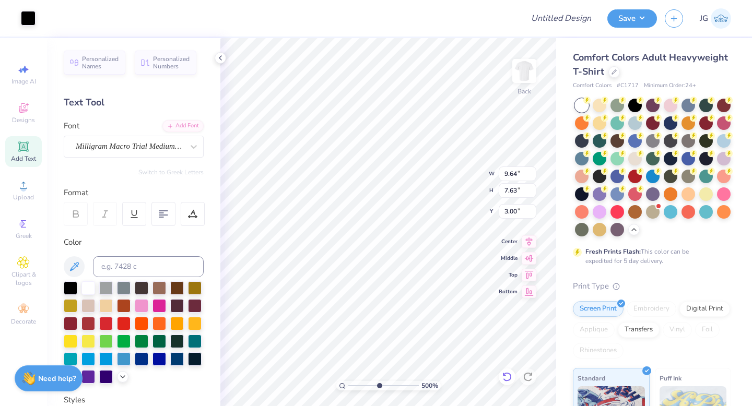
click at [508, 377] on icon at bounding box center [507, 377] width 10 height 10
click at [368, 386] on input "range" at bounding box center [383, 385] width 70 height 9
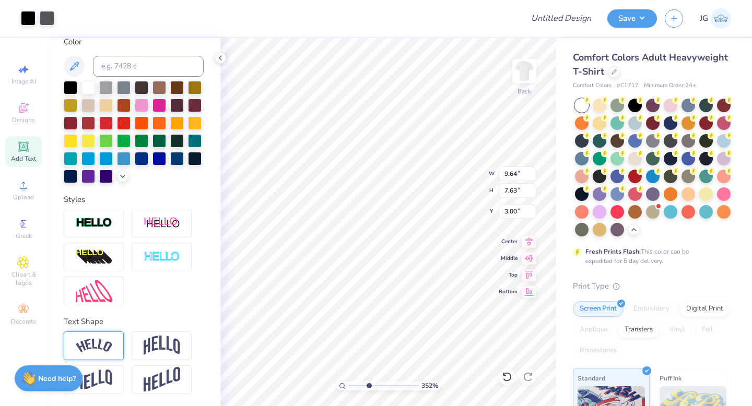
click at [78, 345] on img at bounding box center [94, 346] width 37 height 14
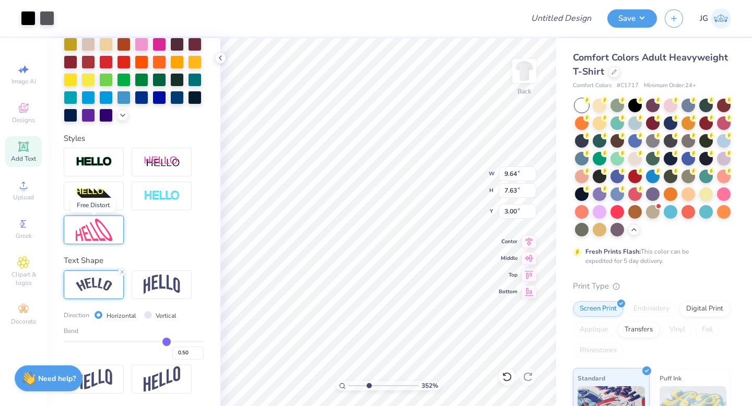
click at [102, 229] on img at bounding box center [94, 230] width 37 height 22
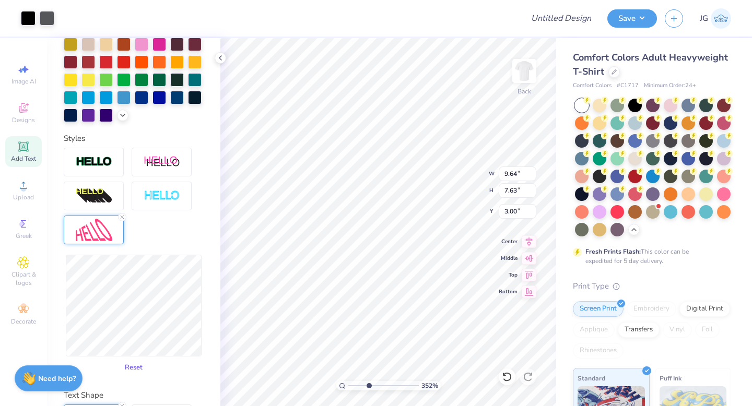
click at [132, 368] on button "Reset" at bounding box center [133, 367] width 27 height 17
click at [504, 374] on icon at bounding box center [506, 376] width 9 height 9
click at [504, 380] on icon at bounding box center [506, 376] width 9 height 9
click at [505, 374] on icon at bounding box center [507, 377] width 10 height 10
click at [505, 380] on icon at bounding box center [507, 377] width 10 height 10
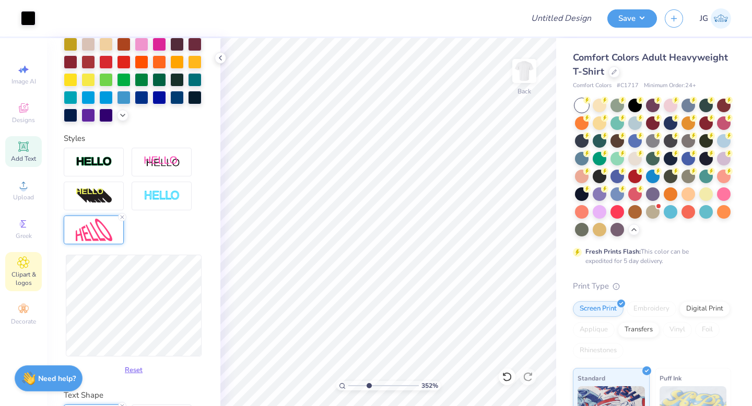
click at [27, 263] on icon at bounding box center [23, 262] width 11 height 11
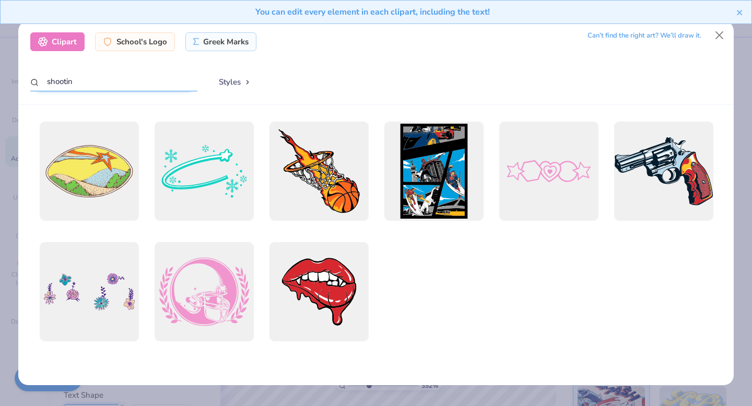
click at [160, 84] on input "shootin" at bounding box center [113, 81] width 167 height 19
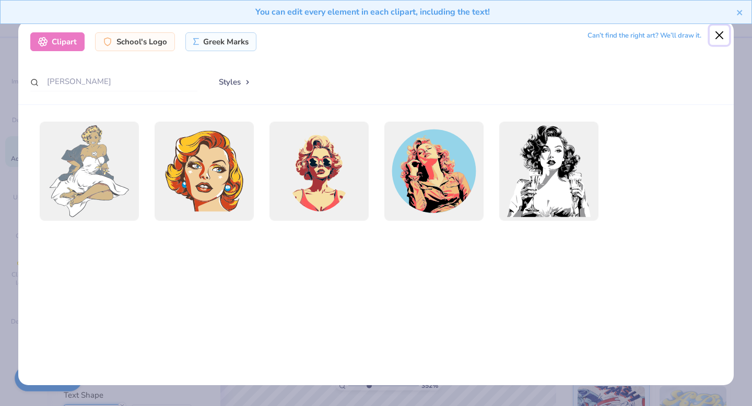
click at [721, 34] on button "Close" at bounding box center [720, 36] width 20 height 20
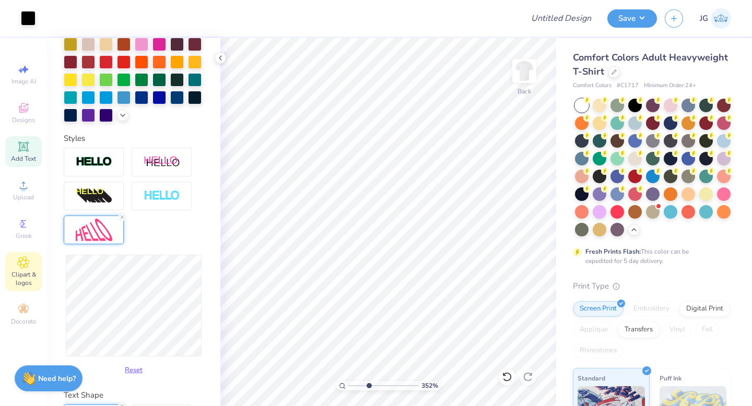
click at [22, 276] on span "Clipart & logos" at bounding box center [23, 278] width 37 height 17
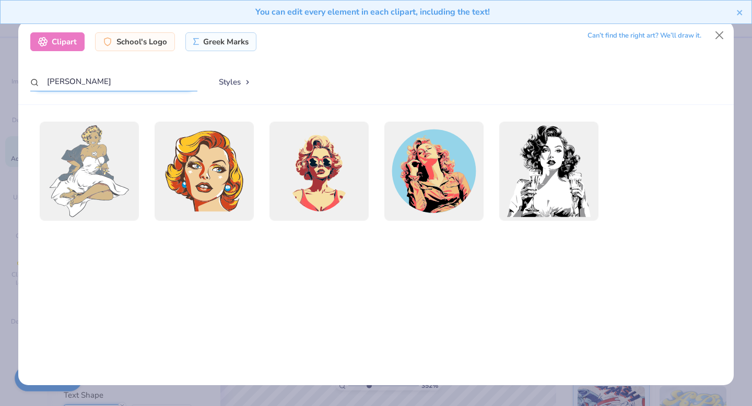
click at [157, 82] on input "[PERSON_NAME]" at bounding box center [113, 81] width 167 height 19
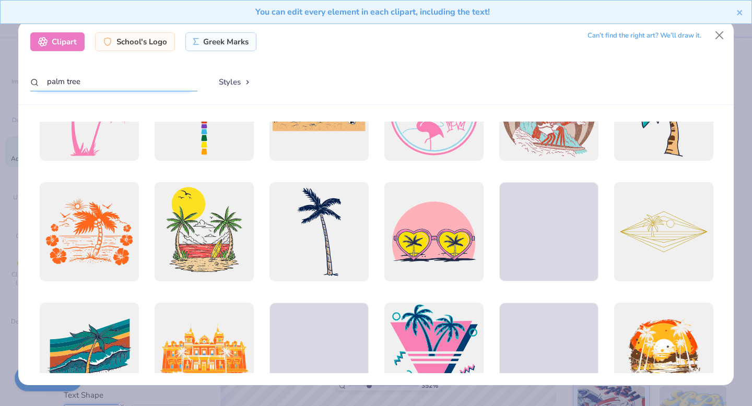
scroll to position [922, 0]
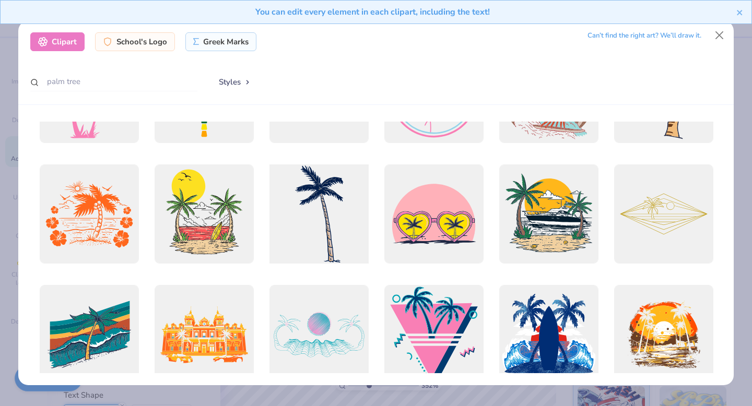
drag, startPoint x: 342, startPoint y: 249, endPoint x: 356, endPoint y: 241, distance: 15.7
click at [356, 241] on div at bounding box center [318, 214] width 109 height 109
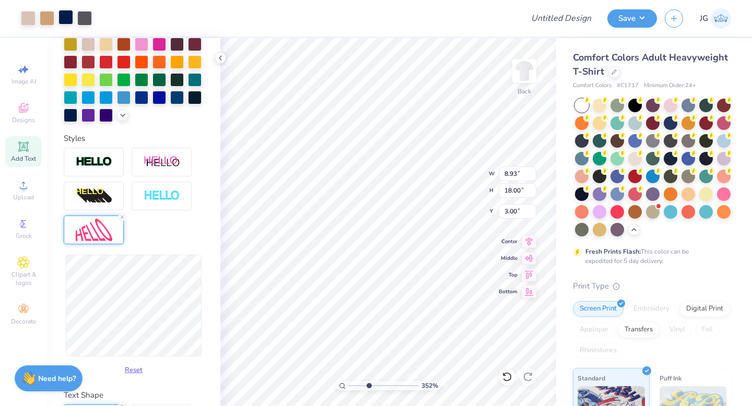
click at [69, 19] on div at bounding box center [65, 17] width 15 height 15
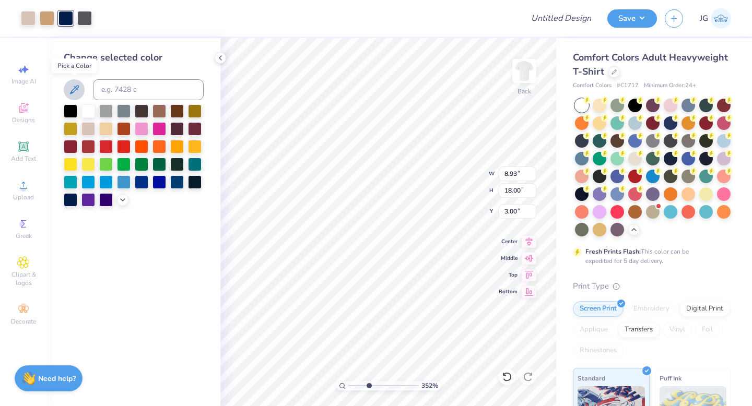
click at [73, 90] on icon at bounding box center [74, 90] width 13 height 13
click at [81, 17] on div at bounding box center [84, 17] width 15 height 15
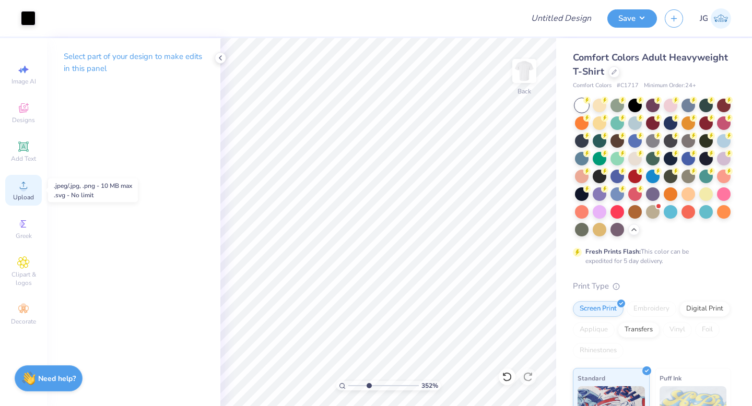
click at [24, 194] on span "Upload" at bounding box center [23, 197] width 21 height 8
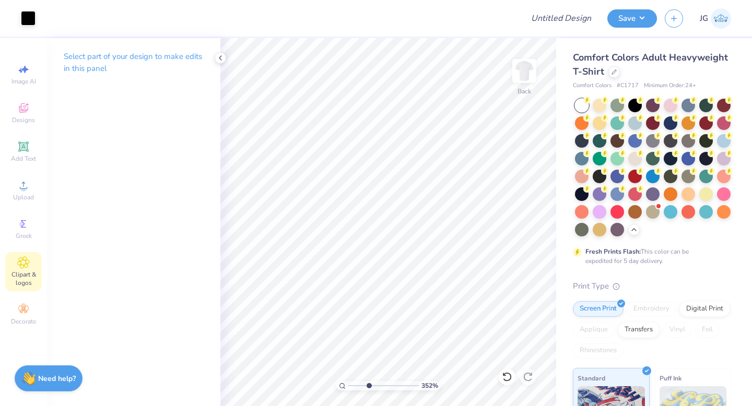
click at [19, 262] on icon at bounding box center [23, 262] width 11 height 11
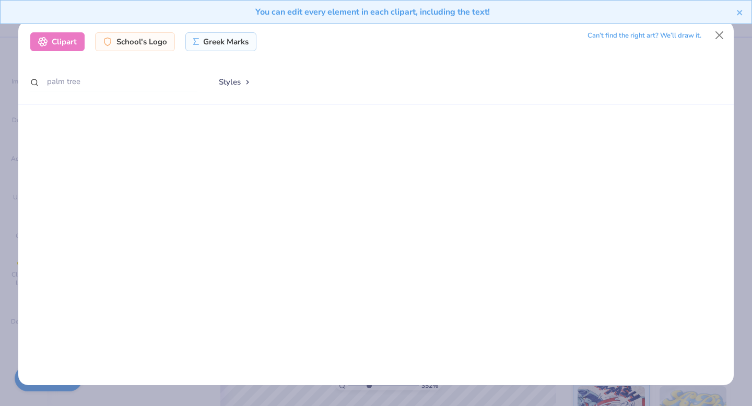
scroll to position [0, 0]
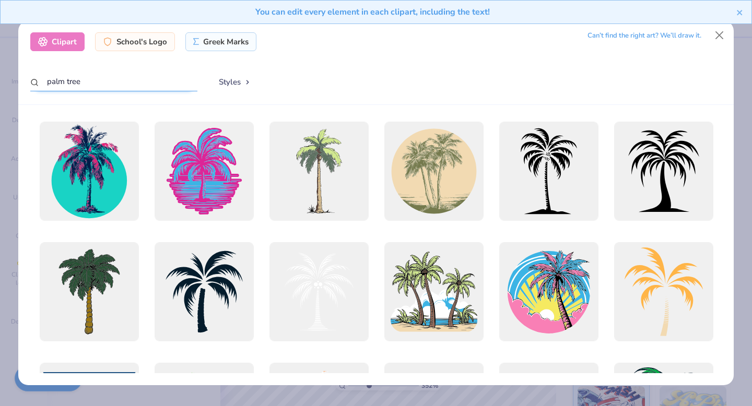
click at [158, 82] on input "palm tree" at bounding box center [113, 81] width 167 height 19
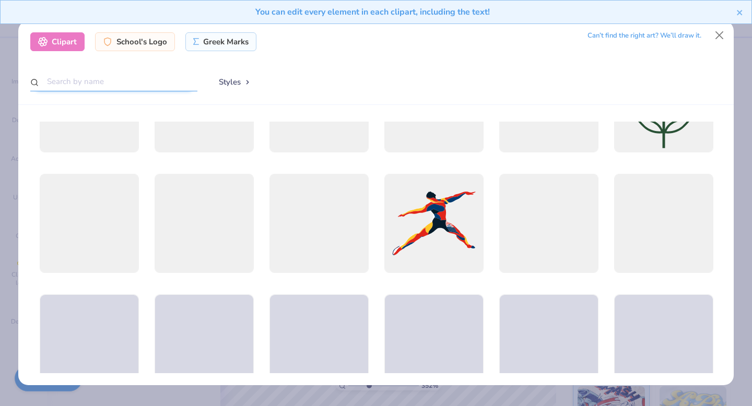
scroll to position [2120, 0]
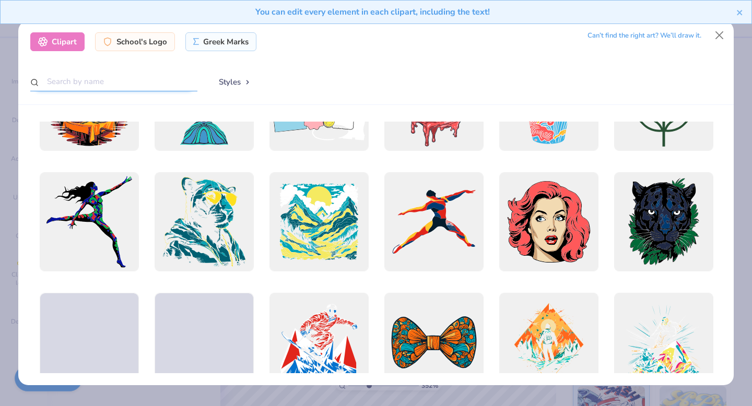
click at [115, 78] on input "text" at bounding box center [113, 81] width 167 height 19
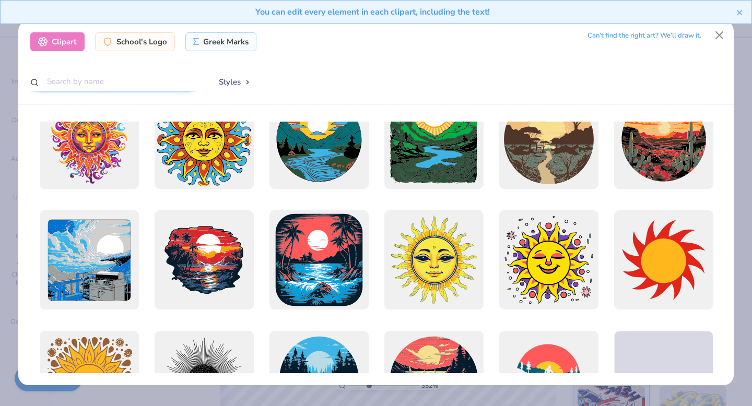
scroll to position [0, 0]
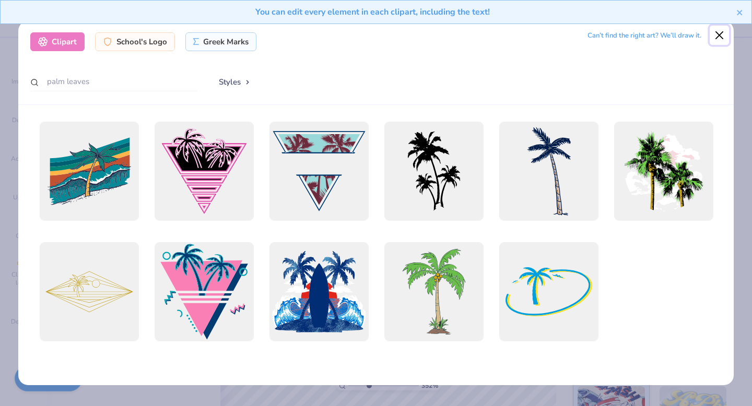
click at [718, 38] on button "Close" at bounding box center [720, 36] width 20 height 20
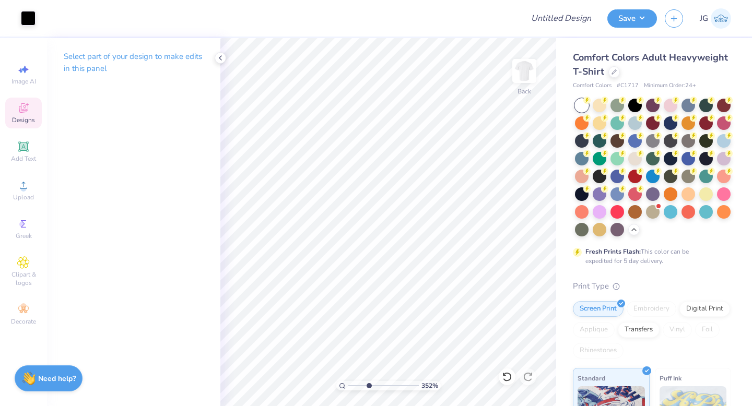
click at [26, 123] on span "Designs" at bounding box center [23, 120] width 23 height 8
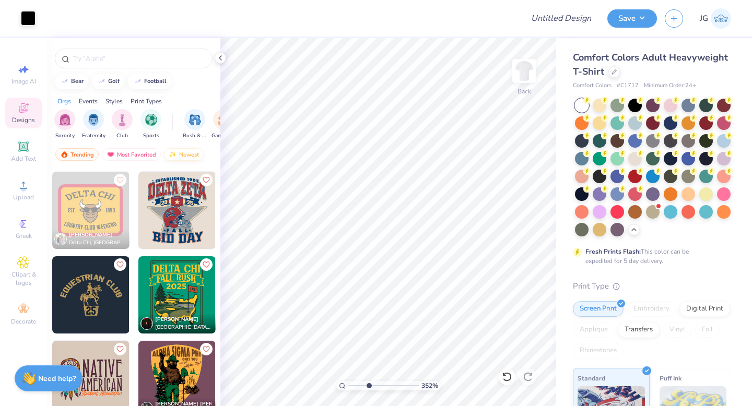
scroll to position [4518, 0]
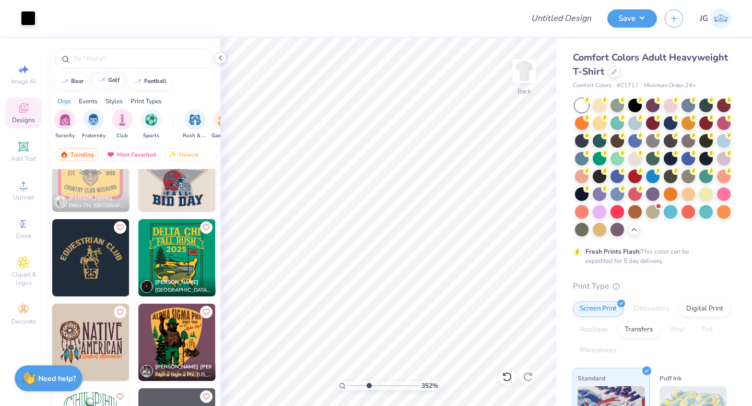
click at [113, 89] on div "bear golf football" at bounding box center [133, 82] width 173 height 16
click at [110, 84] on button "golf" at bounding box center [108, 81] width 32 height 16
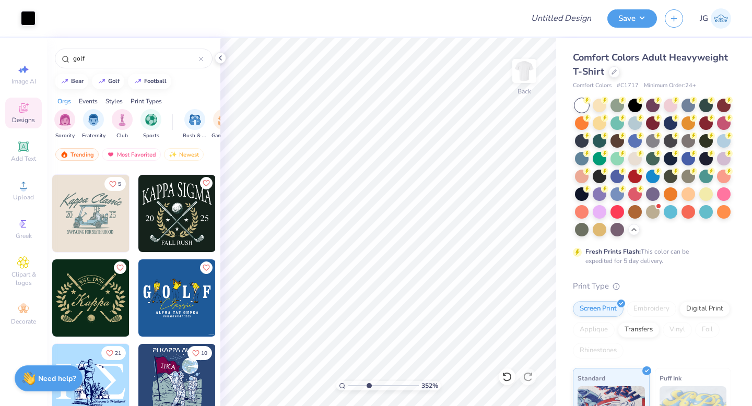
scroll to position [176, 0]
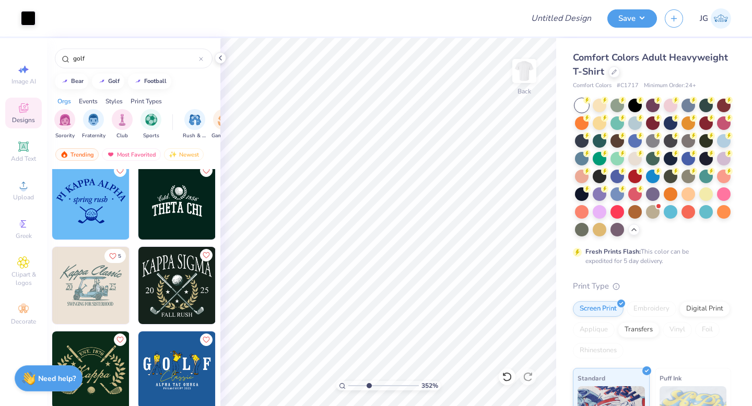
click at [104, 280] on img at bounding box center [90, 285] width 77 height 77
click at [48, 19] on div at bounding box center [47, 17] width 15 height 15
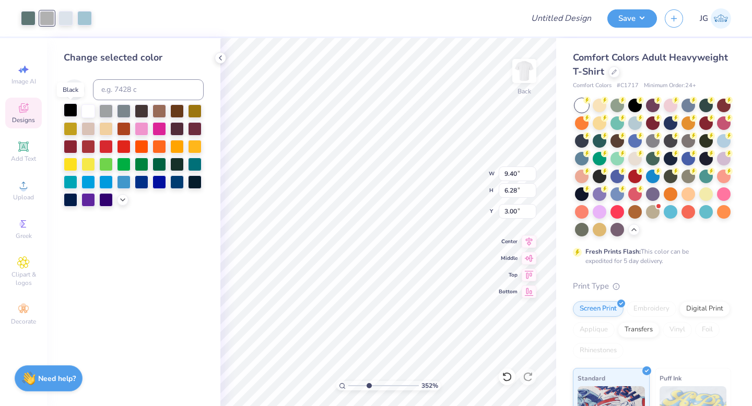
click at [70, 112] on div at bounding box center [71, 110] width 14 height 14
click at [68, 20] on div at bounding box center [65, 17] width 15 height 15
click at [31, 18] on div at bounding box center [28, 17] width 15 height 15
click at [64, 21] on div at bounding box center [65, 17] width 15 height 15
click at [73, 108] on div at bounding box center [71, 110] width 14 height 14
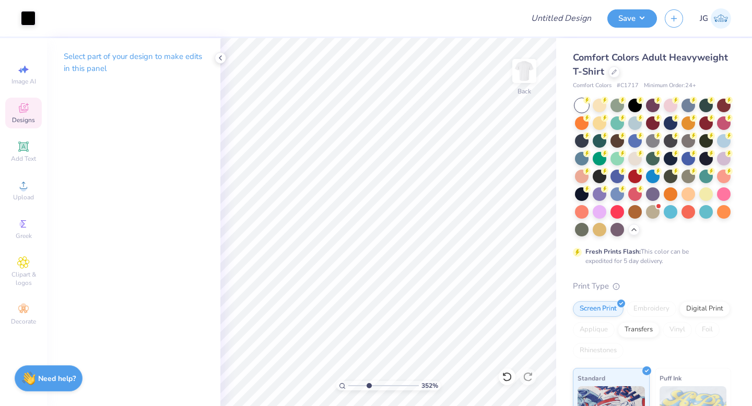
click at [25, 120] on span "Designs" at bounding box center [23, 120] width 23 height 8
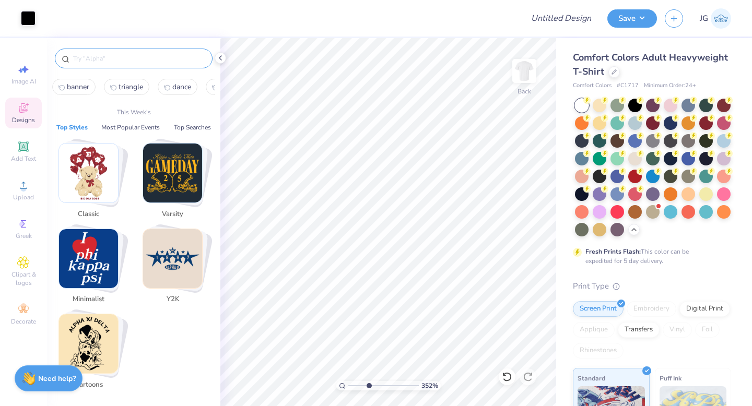
click at [123, 58] on input "text" at bounding box center [139, 58] width 134 height 10
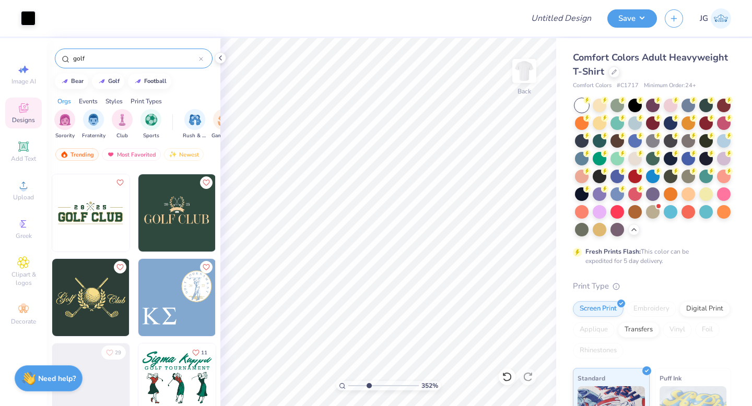
scroll to position [1183, 0]
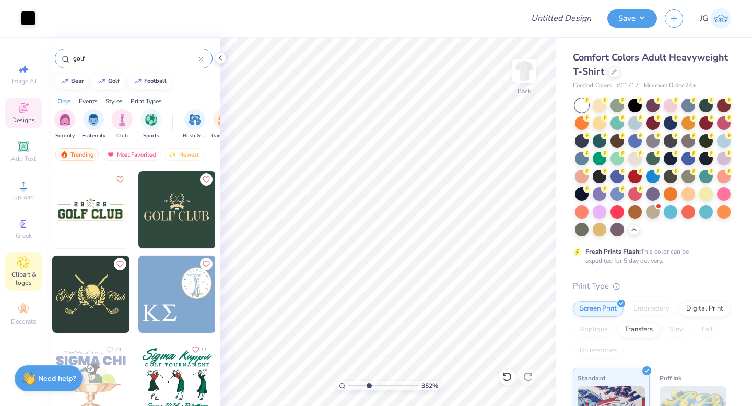
click at [10, 272] on span "Clipart & logos" at bounding box center [23, 278] width 37 height 17
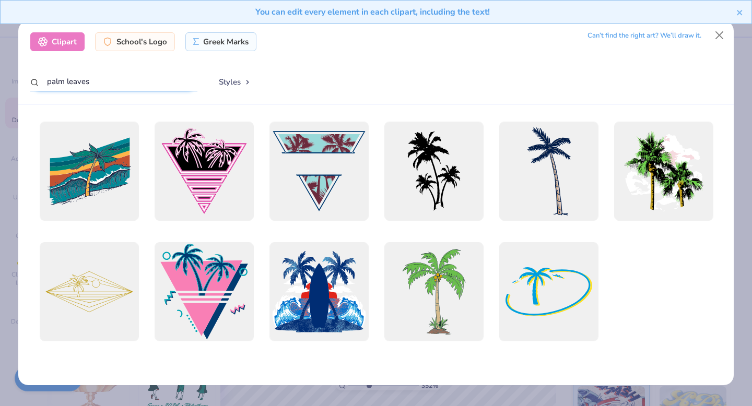
click at [166, 85] on input "palm leaves" at bounding box center [113, 81] width 167 height 19
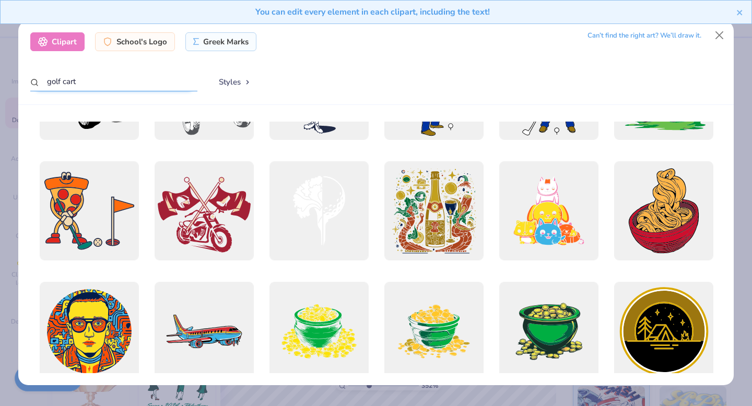
scroll to position [0, 0]
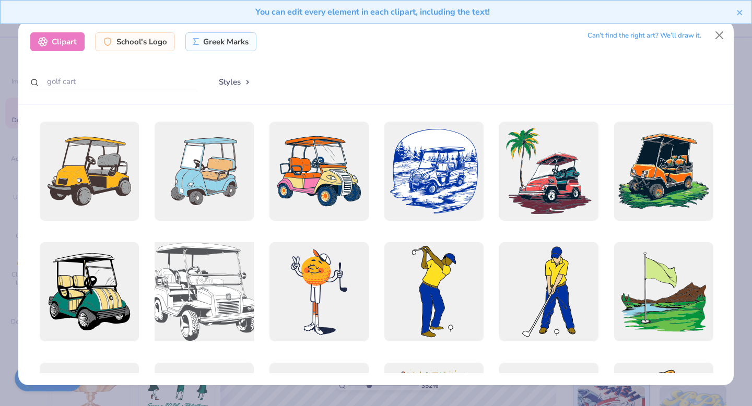
click at [222, 309] on div at bounding box center [203, 292] width 109 height 109
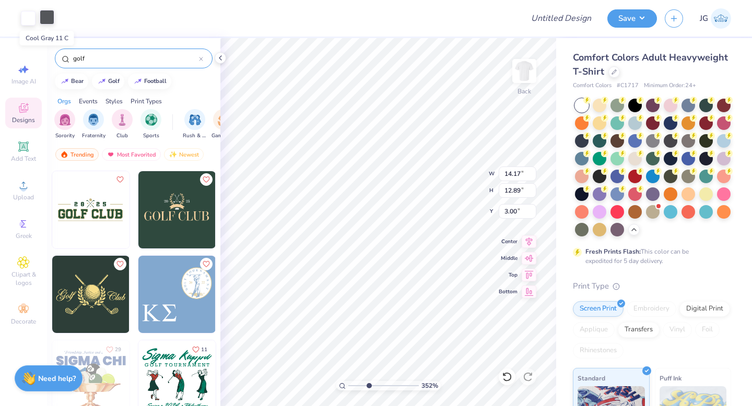
click at [46, 14] on div at bounding box center [47, 17] width 15 height 15
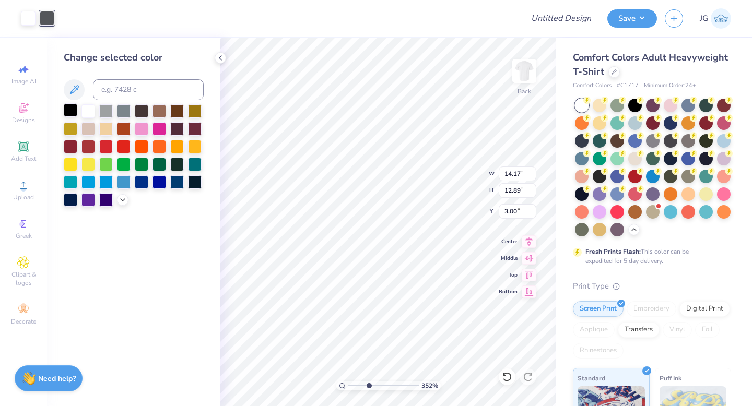
click at [74, 112] on div at bounding box center [71, 110] width 14 height 14
click at [220, 57] on icon at bounding box center [220, 58] width 8 height 8
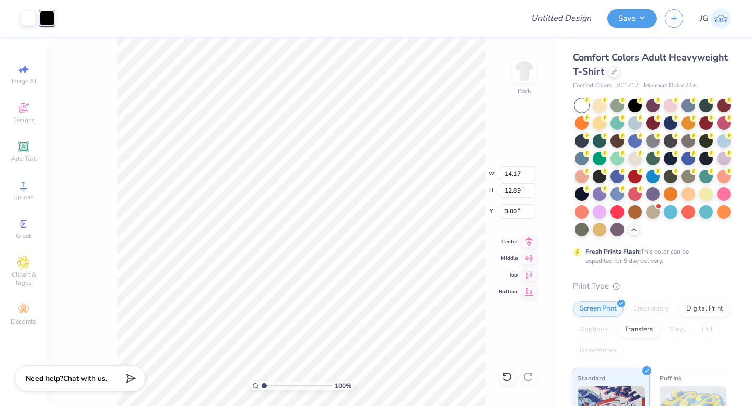
click at [215, 379] on div "100 %" at bounding box center [301, 222] width 368 height 368
drag, startPoint x: 262, startPoint y: 385, endPoint x: 283, endPoint y: 385, distance: 20.9
click at [286, 386] on input "range" at bounding box center [297, 385] width 70 height 9
click at [281, 385] on input "range" at bounding box center [297, 385] width 70 height 9
